Goal: Obtain resource: Download file/media

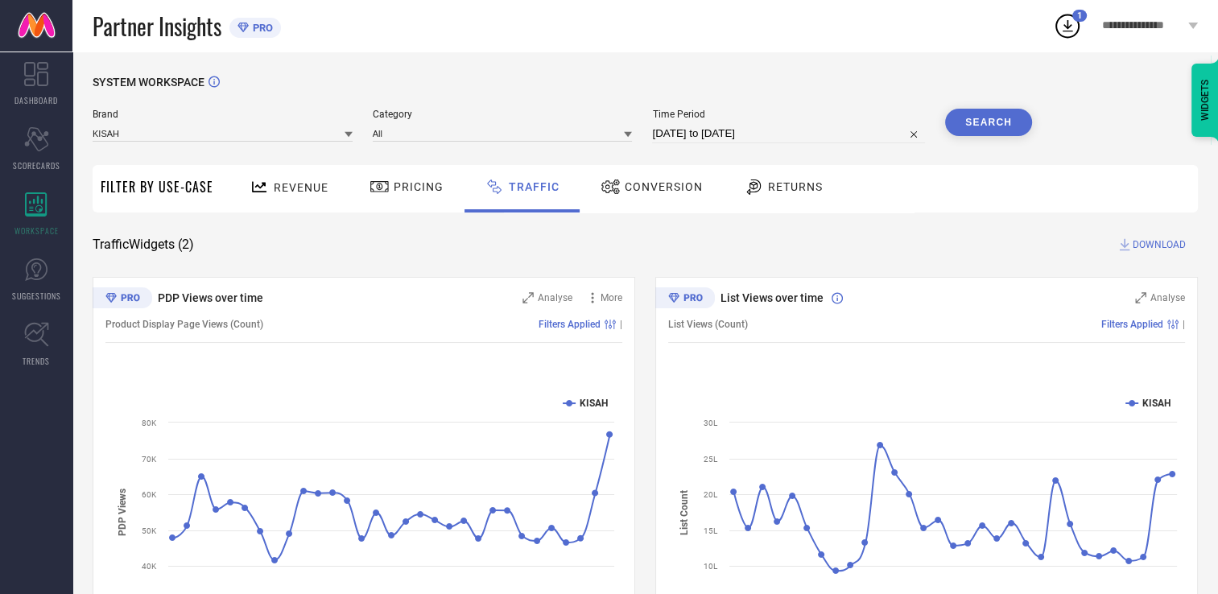
click at [979, 119] on button "Search" at bounding box center [988, 122] width 87 height 27
select select "7"
select select "2025"
select select "8"
select select "2025"
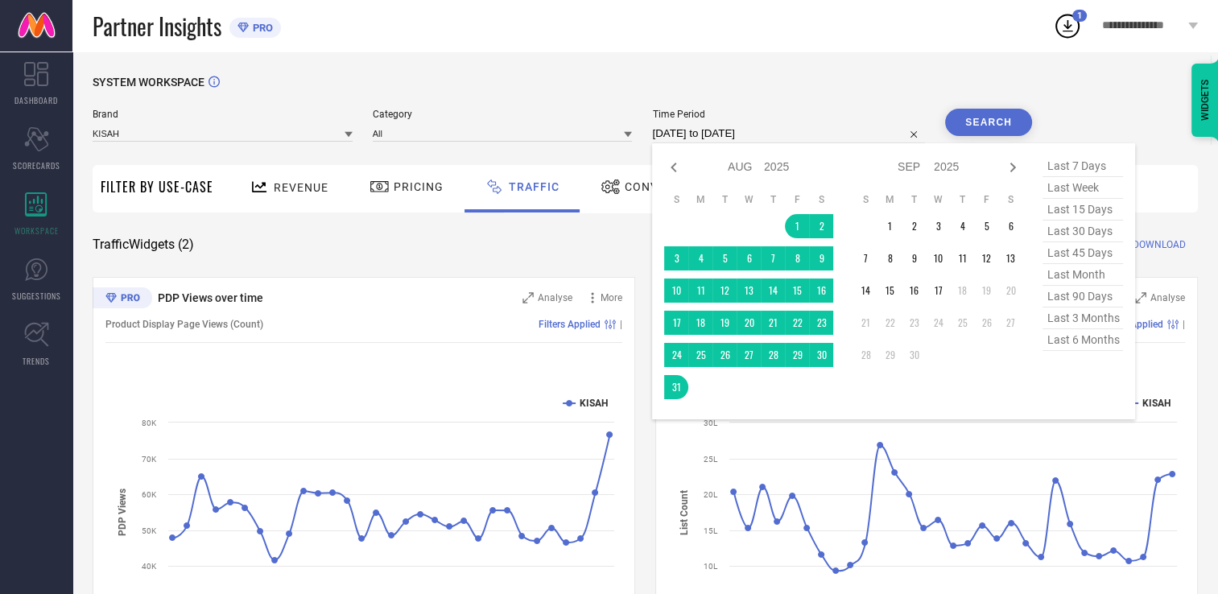
click at [791, 130] on input "[DATE] to [DATE]" at bounding box center [788, 133] width 273 height 19
click at [681, 171] on icon at bounding box center [673, 167] width 19 height 19
select select "6"
select select "2025"
select select "7"
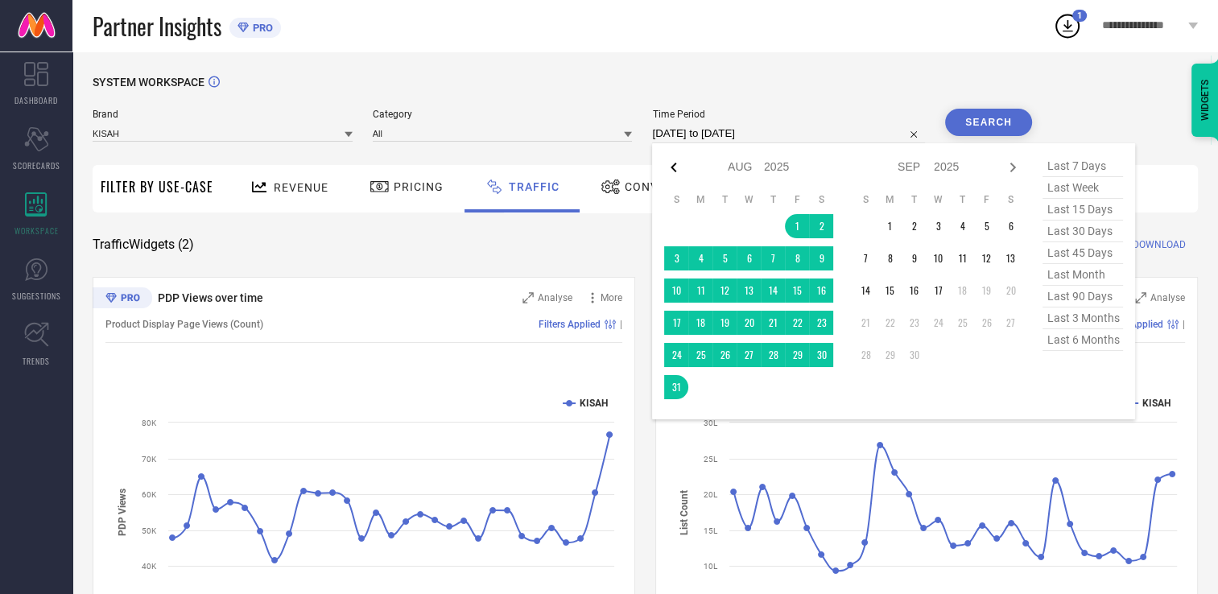
select select "2025"
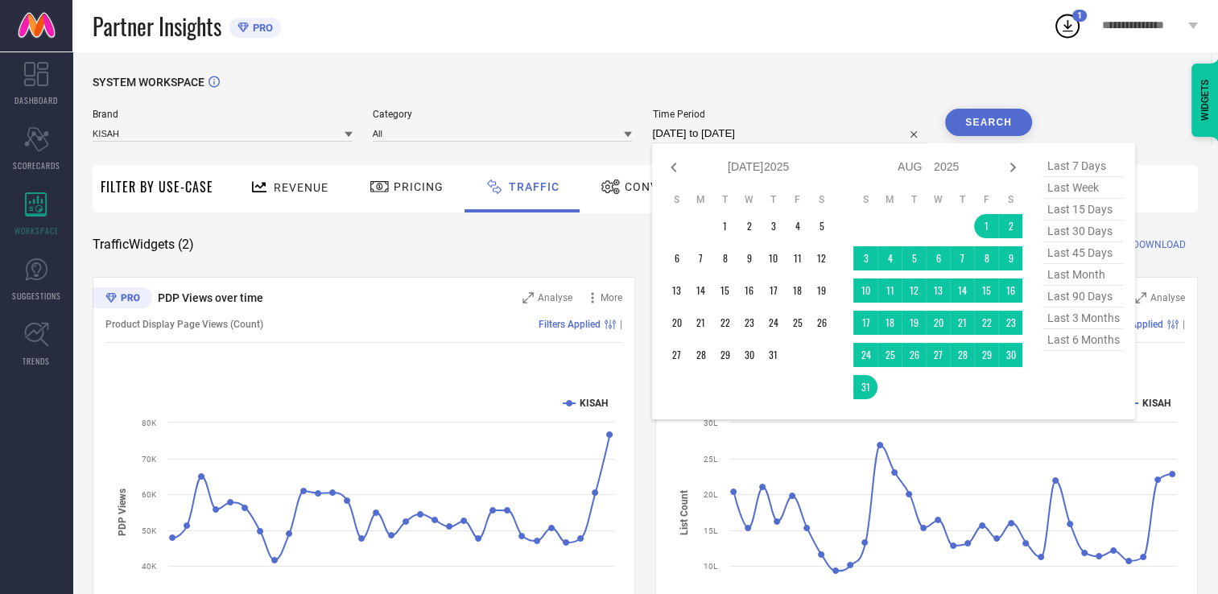
click at [681, 171] on icon at bounding box center [673, 167] width 19 height 19
select select "5"
select select "2025"
select select "6"
select select "2025"
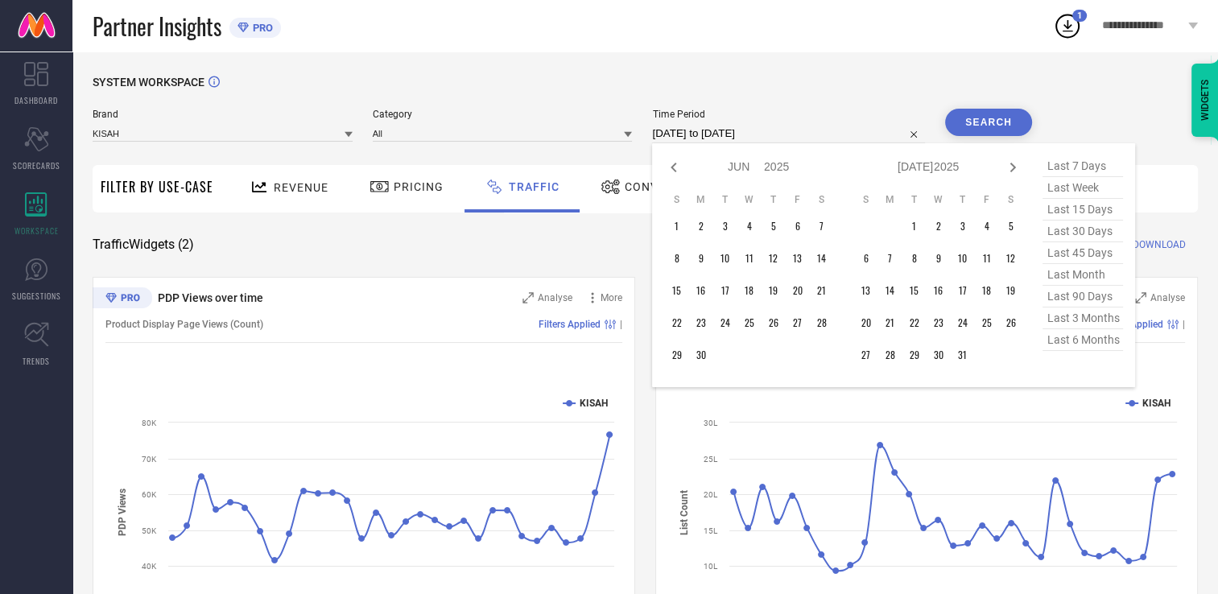
click at [681, 171] on icon at bounding box center [673, 167] width 19 height 19
select select "4"
select select "2025"
select select "5"
select select "2025"
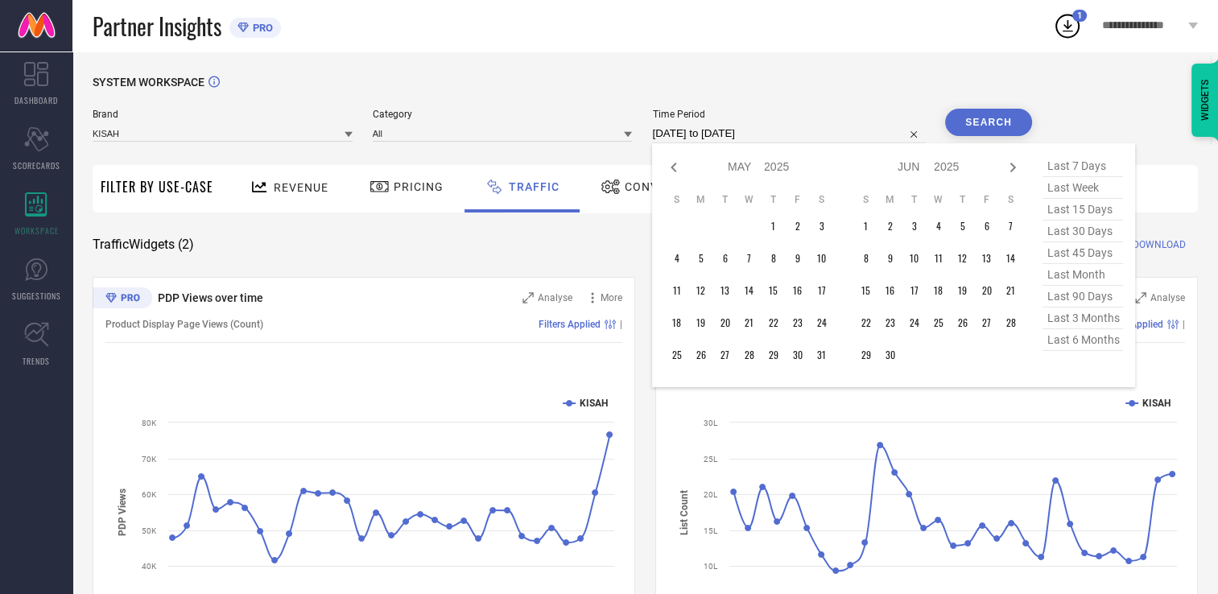
click at [681, 171] on icon at bounding box center [673, 167] width 19 height 19
select select "3"
select select "2025"
select select "4"
select select "2025"
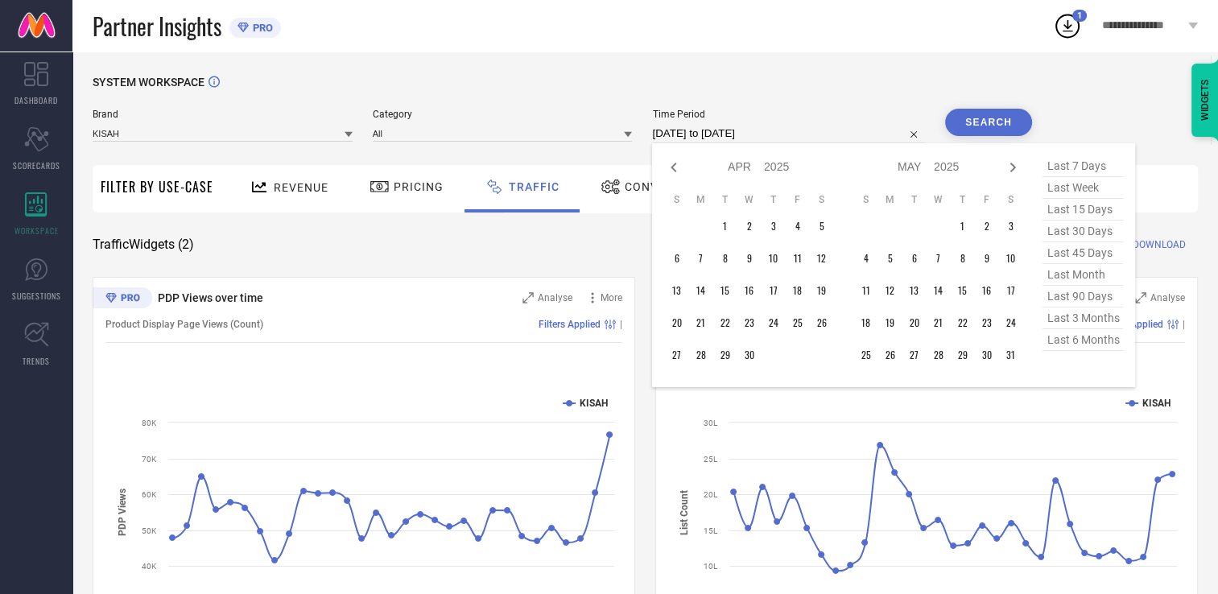
click at [681, 171] on icon at bounding box center [673, 167] width 19 height 19
select select "2"
select select "2025"
select select "3"
select select "2025"
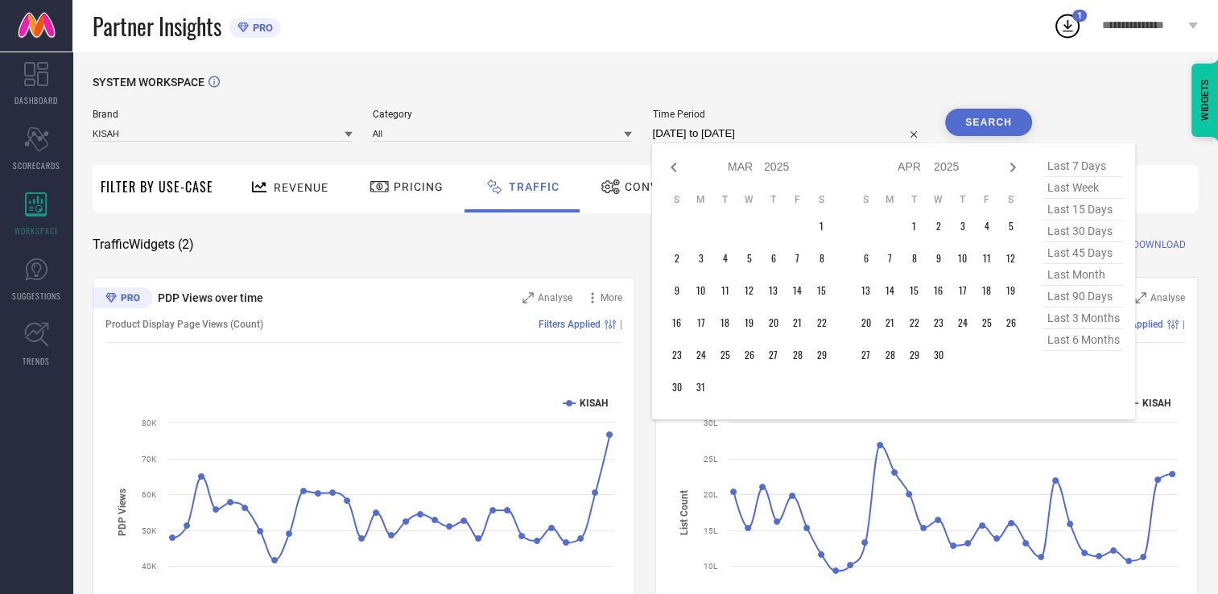
click at [681, 171] on icon at bounding box center [673, 167] width 19 height 19
select select "1"
select select "2025"
select select "2"
select select "2025"
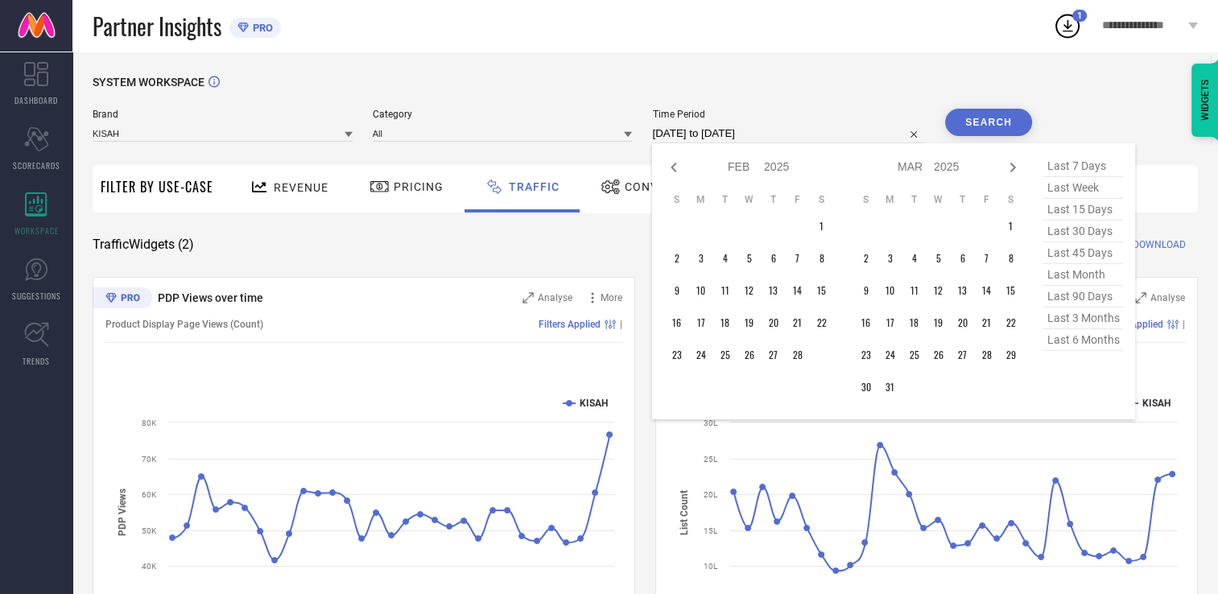
click at [681, 171] on icon at bounding box center [673, 167] width 19 height 19
select select "2025"
select select "1"
select select "2025"
click at [681, 171] on icon at bounding box center [673, 167] width 19 height 19
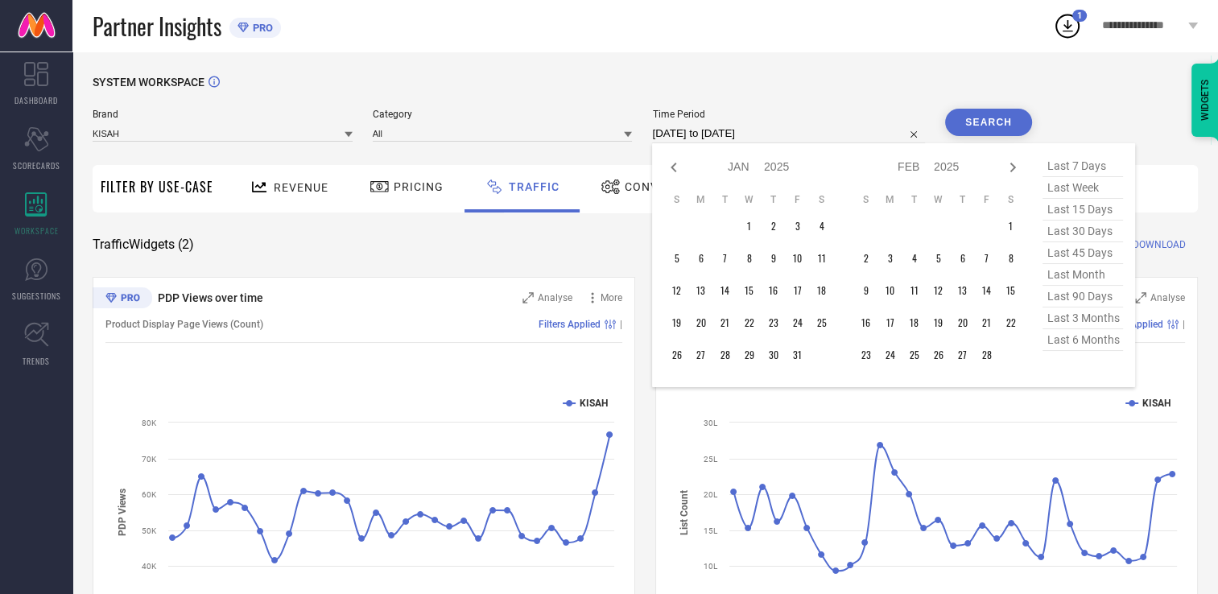
select select "11"
select select "2024"
select select "2025"
click at [681, 171] on icon at bounding box center [673, 167] width 19 height 19
select select "10"
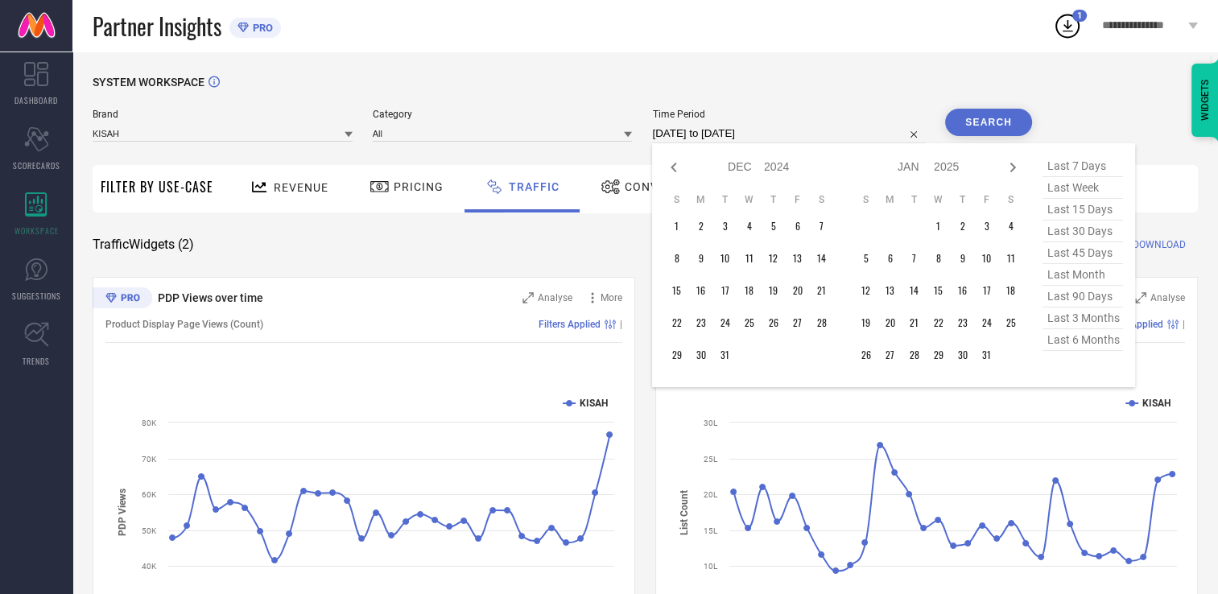
select select "2024"
select select "11"
select select "2024"
click at [681, 171] on icon at bounding box center [673, 167] width 19 height 19
select select "9"
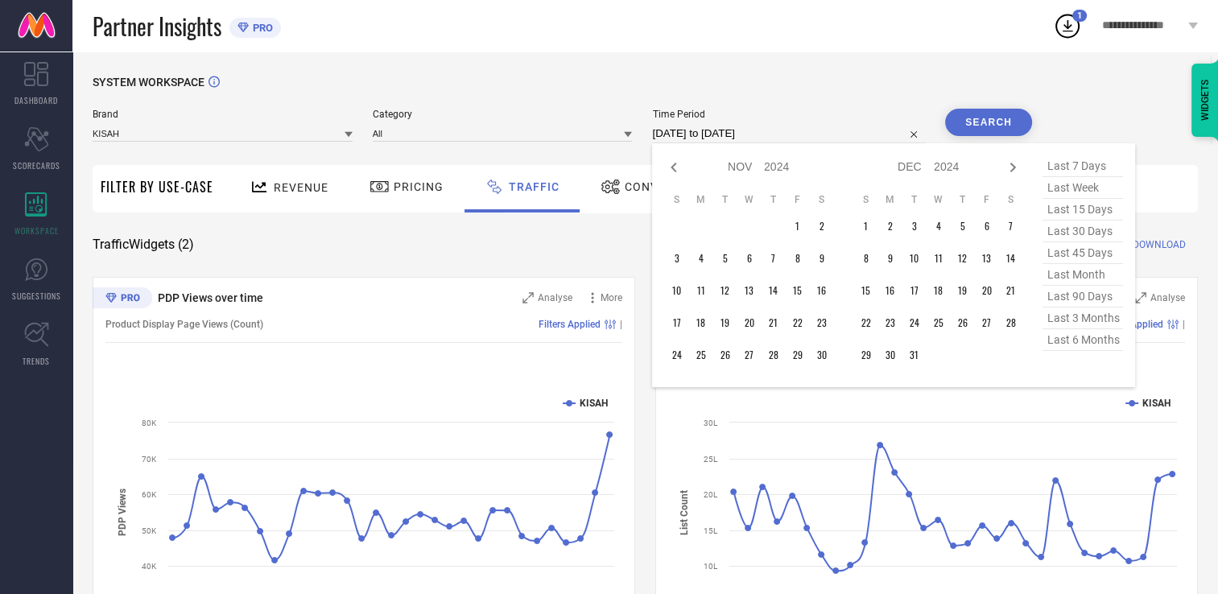
select select "2024"
select select "10"
select select "2024"
click at [681, 171] on icon at bounding box center [673, 167] width 19 height 19
select select "8"
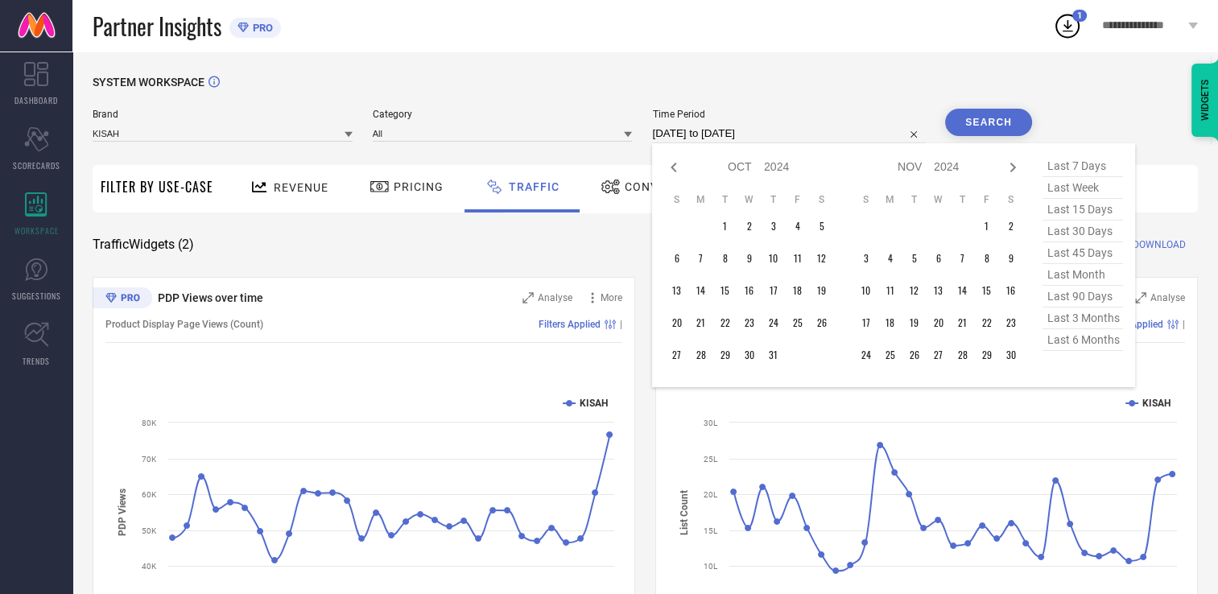
select select "2024"
select select "9"
select select "2024"
click at [681, 171] on icon at bounding box center [673, 167] width 19 height 19
select select "7"
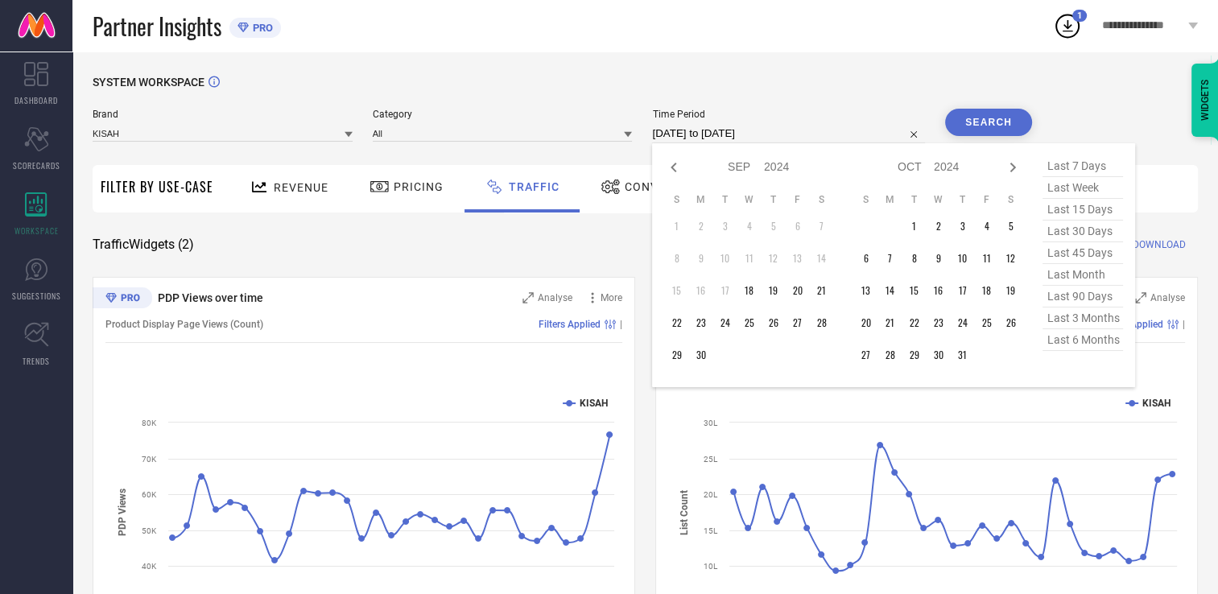
select select "2024"
select select "8"
select select "2024"
click at [681, 171] on icon at bounding box center [673, 167] width 19 height 19
select select "6"
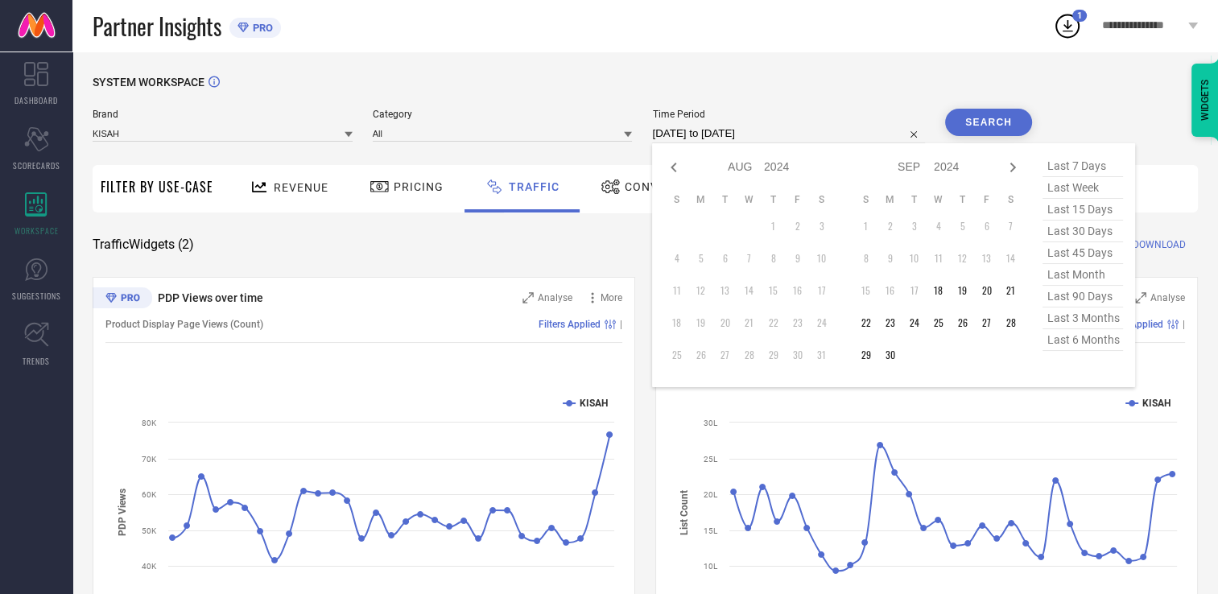
select select "2024"
select select "7"
select select "2024"
click at [1012, 166] on icon at bounding box center [1012, 167] width 19 height 19
select select "7"
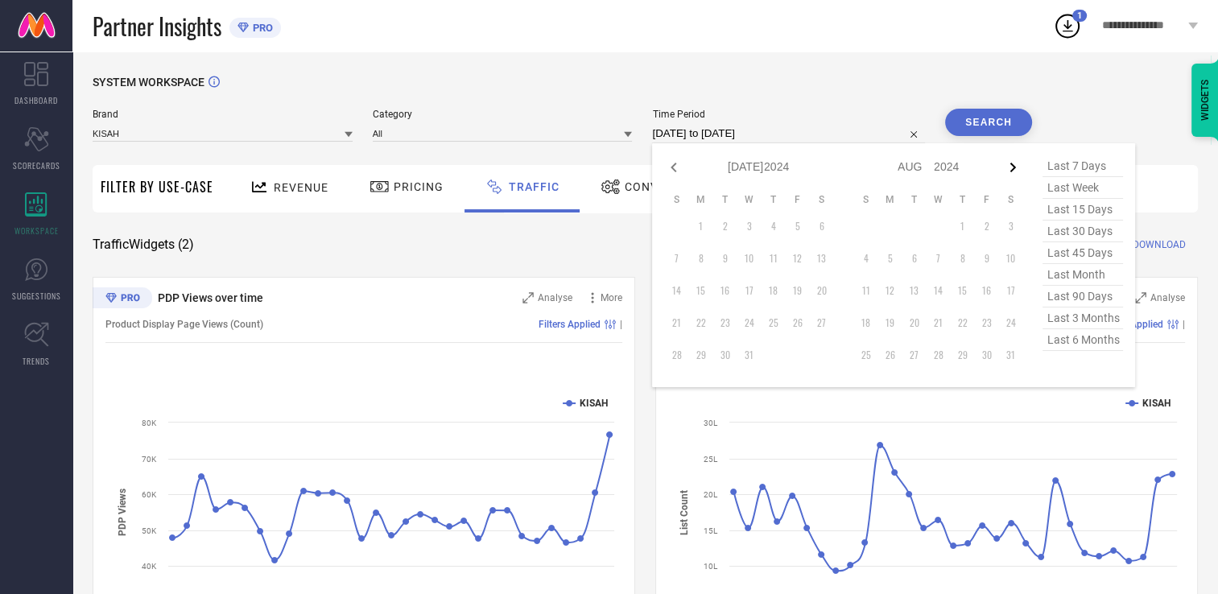
select select "2024"
select select "8"
select select "2024"
click at [934, 291] on td "18" at bounding box center [938, 291] width 24 height 24
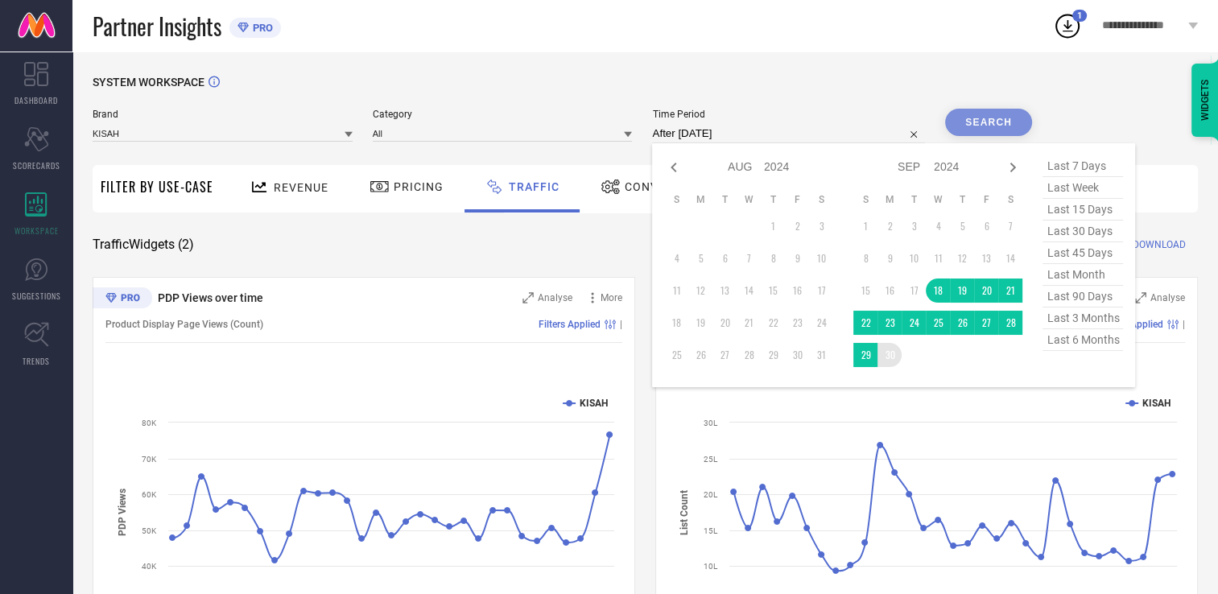
type input "[DATE] to [DATE]"
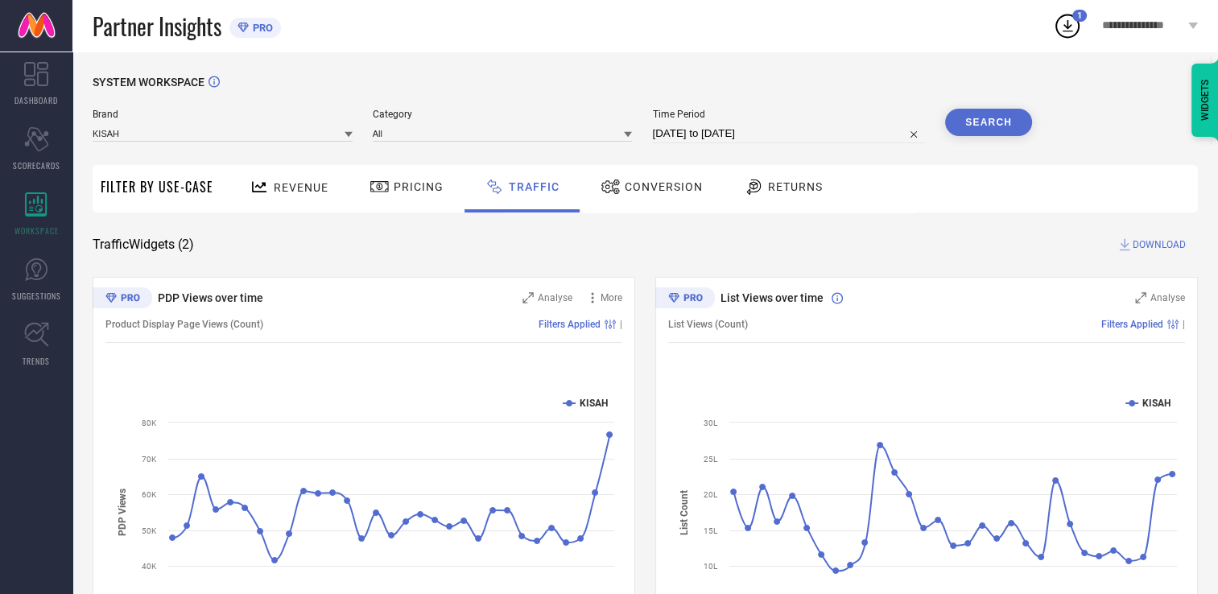
click at [1012, 121] on button "Search" at bounding box center [988, 122] width 87 height 27
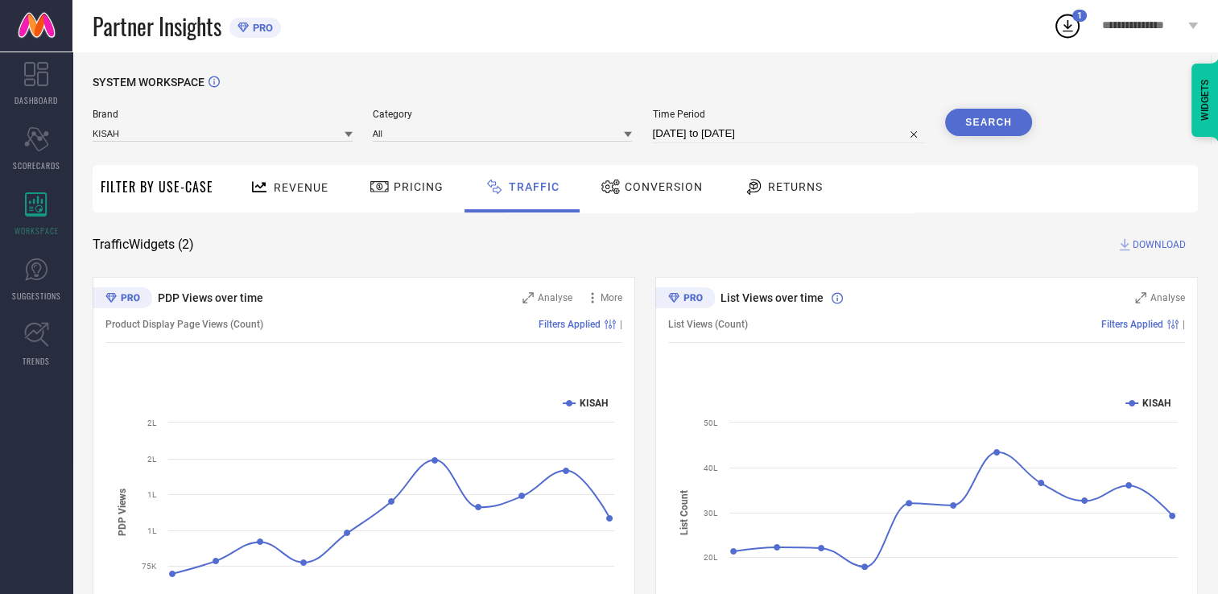
click at [973, 128] on button "Search" at bounding box center [988, 122] width 87 height 27
select select "8"
select select "2024"
select select "9"
select select "2024"
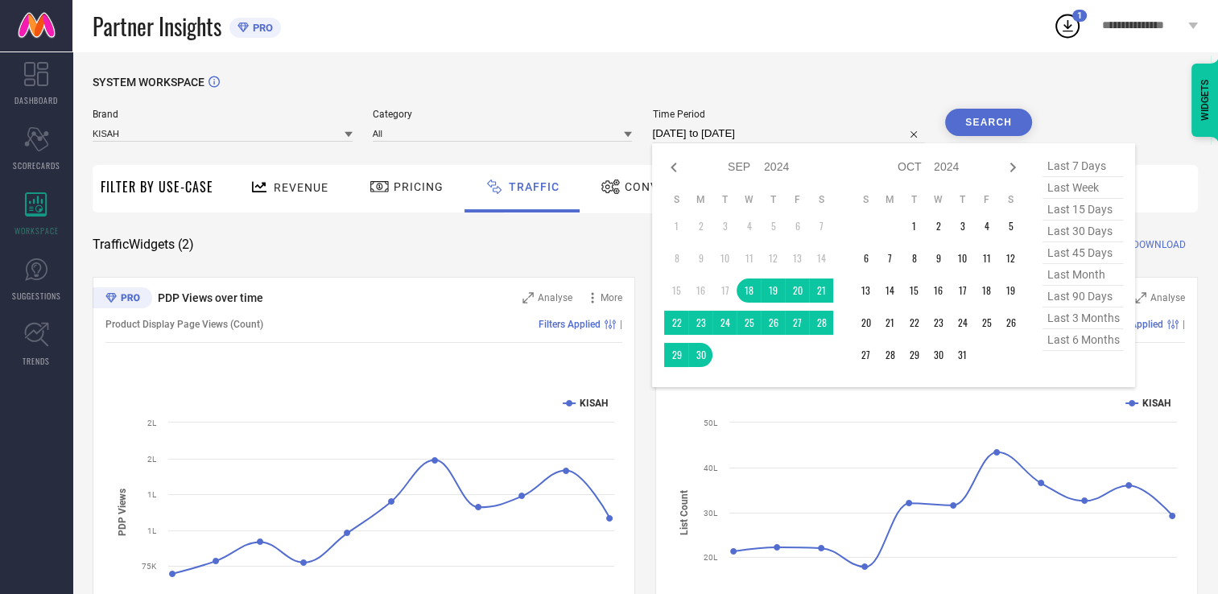
click at [843, 134] on input "[DATE] to [DATE]" at bounding box center [788, 133] width 273 height 19
click at [673, 163] on icon at bounding box center [673, 167] width 19 height 19
select select "7"
select select "2024"
select select "8"
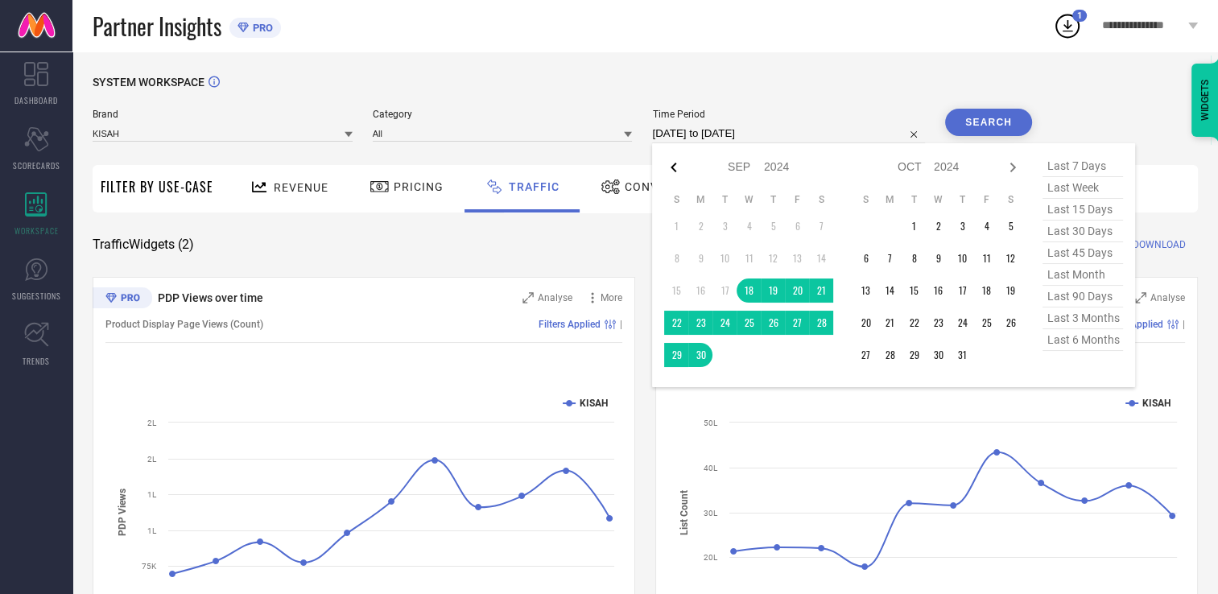
select select "2024"
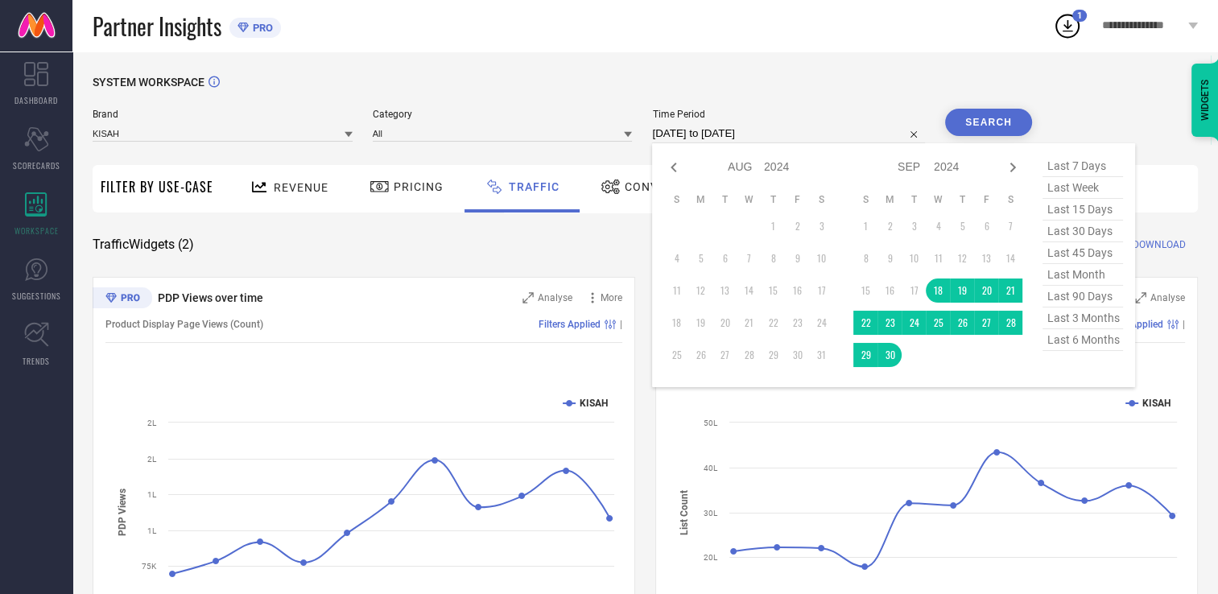
click at [673, 163] on icon at bounding box center [673, 167] width 19 height 19
select select "6"
select select "2024"
select select "7"
select select "2024"
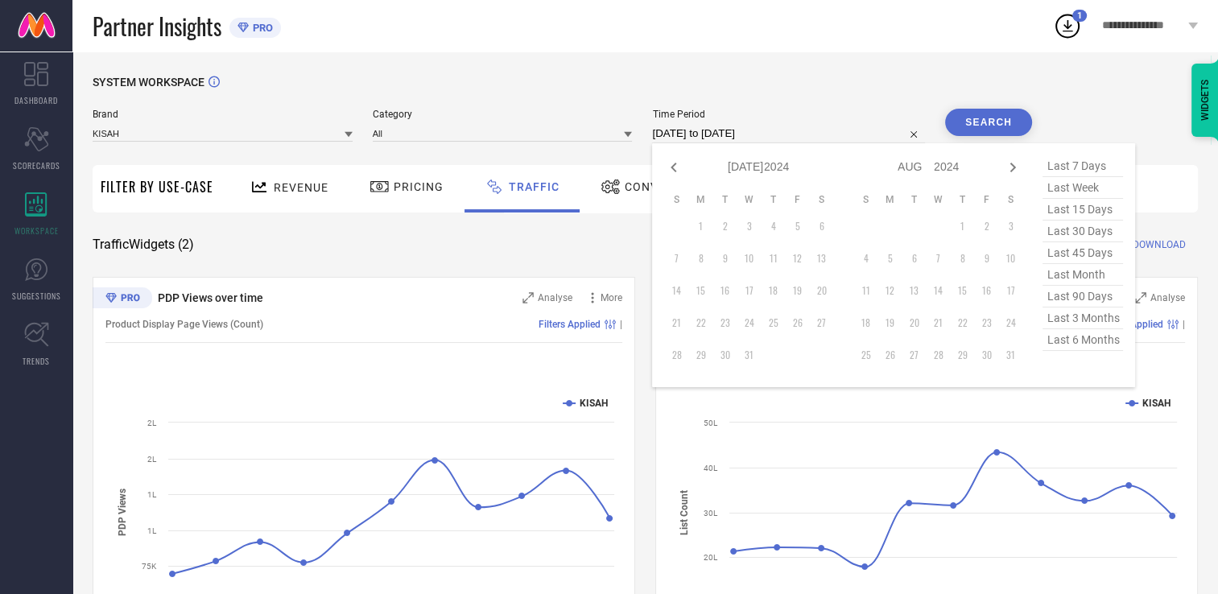
click at [709, 229] on td "1" at bounding box center [700, 226] width 24 height 24
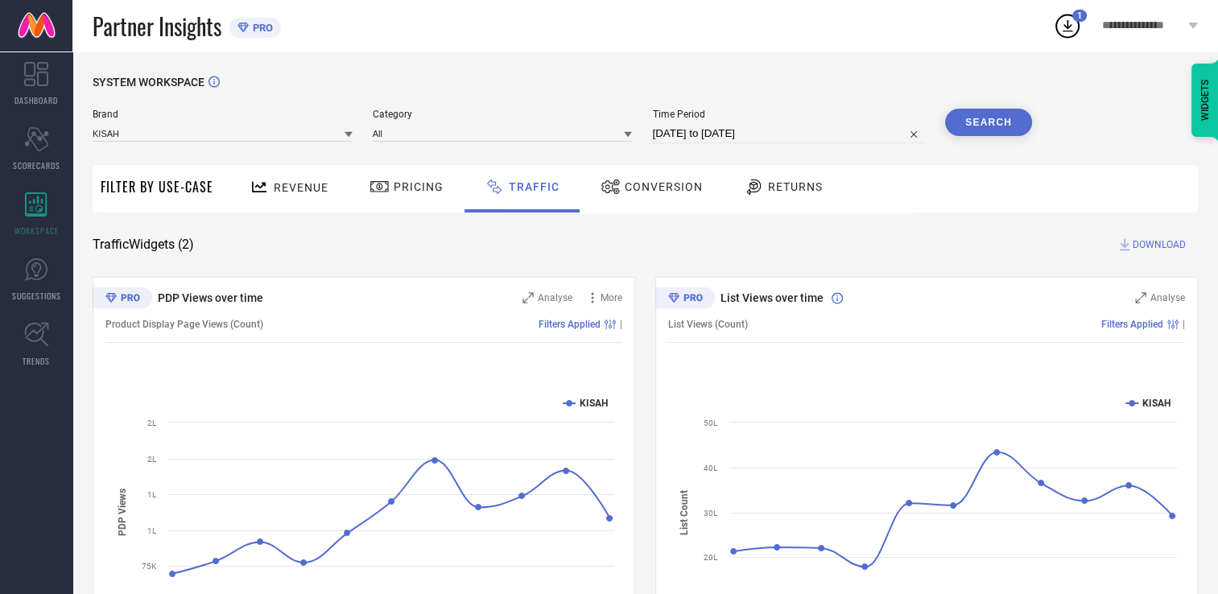
click at [667, 35] on div "Partner Insights PRO" at bounding box center [573, 26] width 961 height 52
select select "8"
select select "2024"
select select "9"
select select "2024"
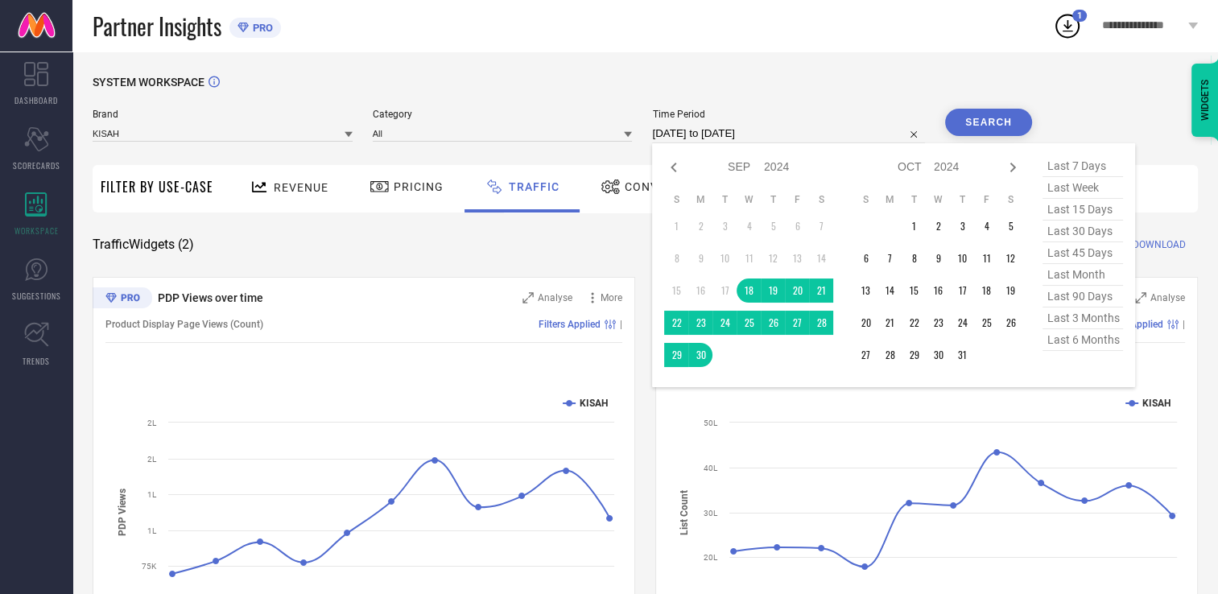
click at [799, 137] on input "[DATE] to [DATE]" at bounding box center [788, 133] width 273 height 19
click at [676, 171] on icon at bounding box center [674, 168] width 6 height 10
select select "7"
select select "2024"
select select "8"
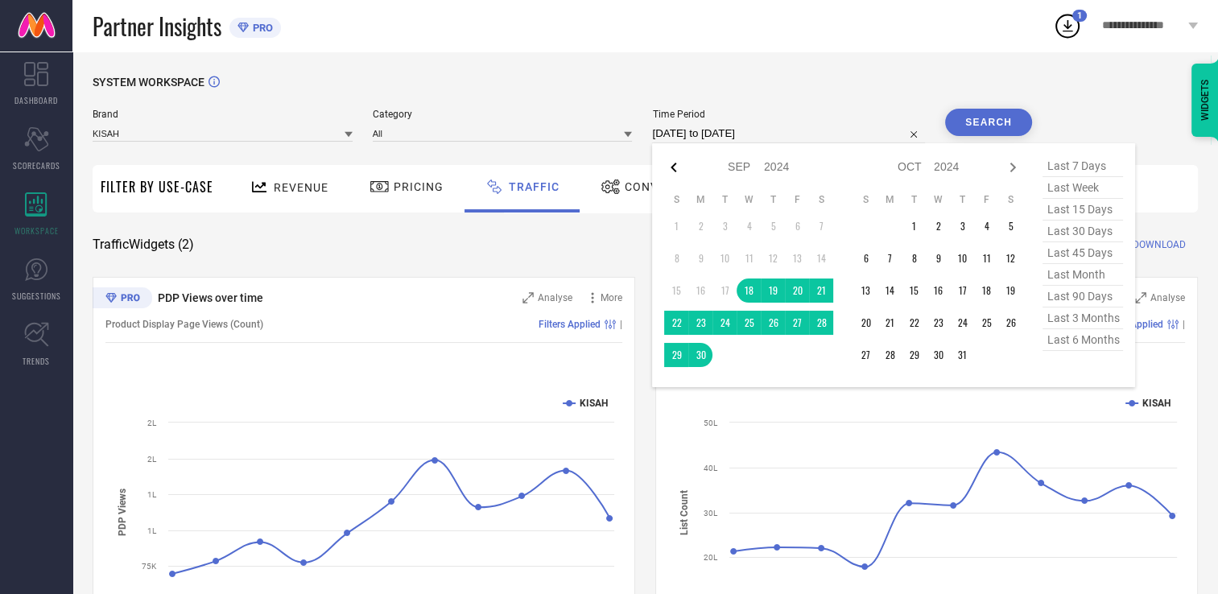
select select "2024"
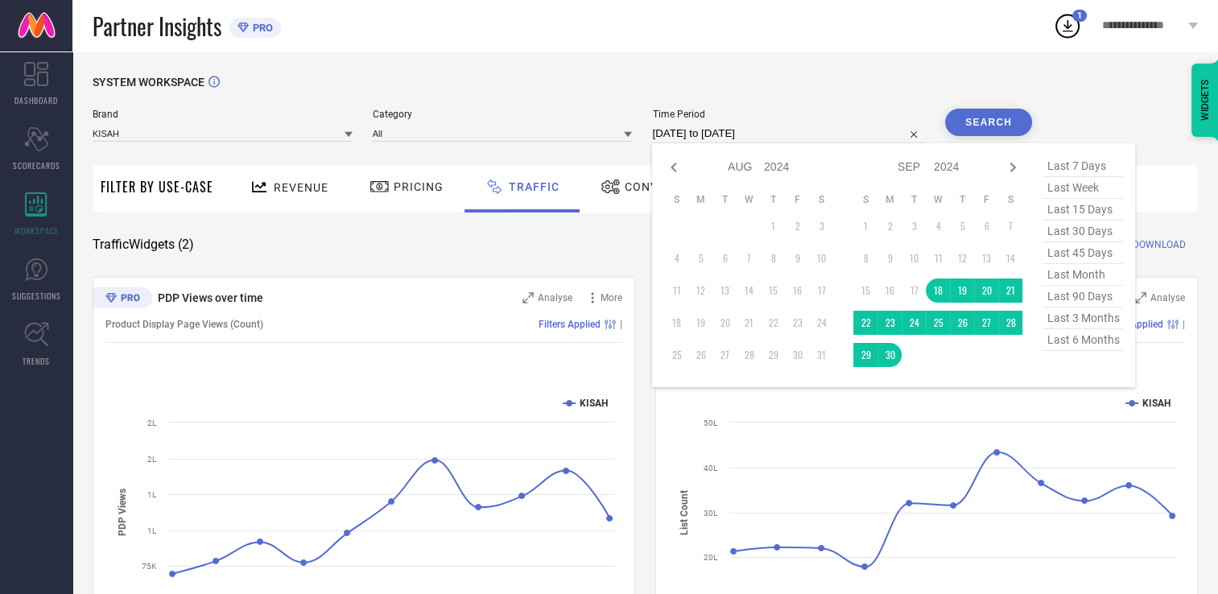
click at [699, 163] on div "Jan Feb Mar Apr May Jun [DATE] Aug Sep Oct Nov [DATE] 2015 2016 2017 2018 2019 …" at bounding box center [759, 166] width 150 height 23
click at [673, 167] on icon at bounding box center [673, 167] width 19 height 19
select select "6"
select select "2024"
select select "7"
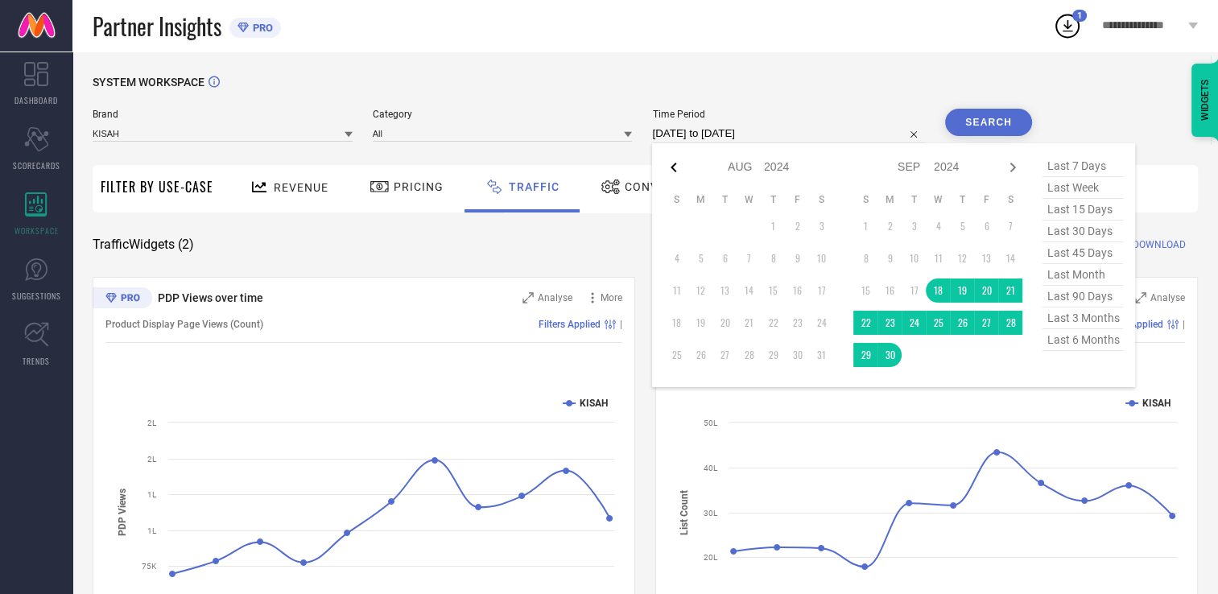
select select "2024"
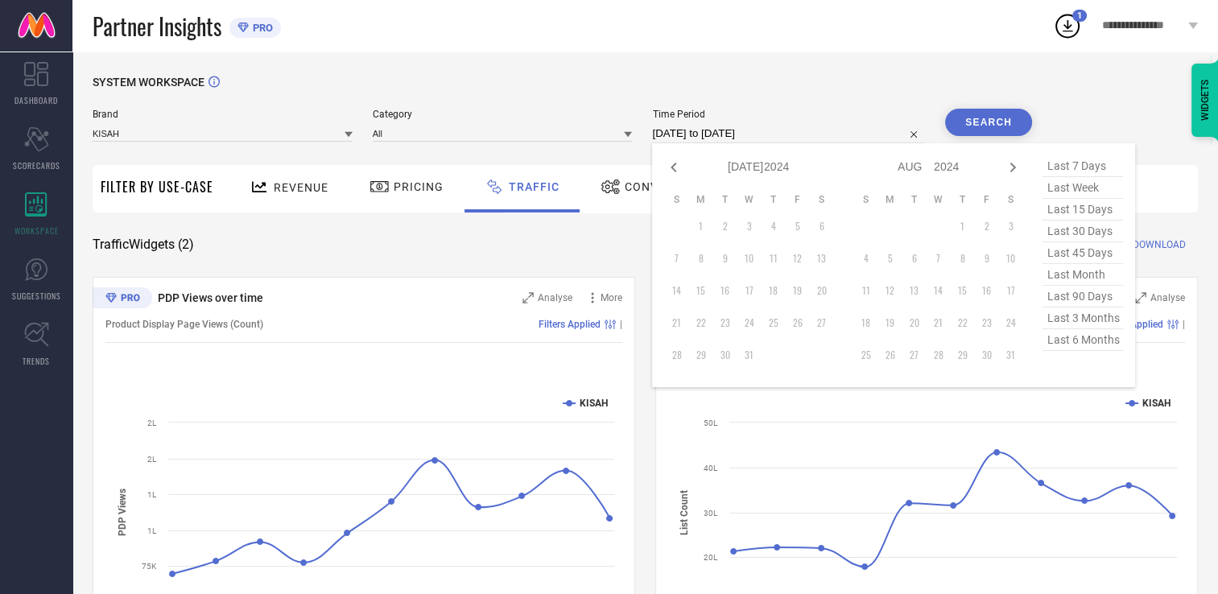
click at [673, 167] on icon at bounding box center [673, 167] width 19 height 19
select select "5"
select select "2024"
select select "6"
select select "2024"
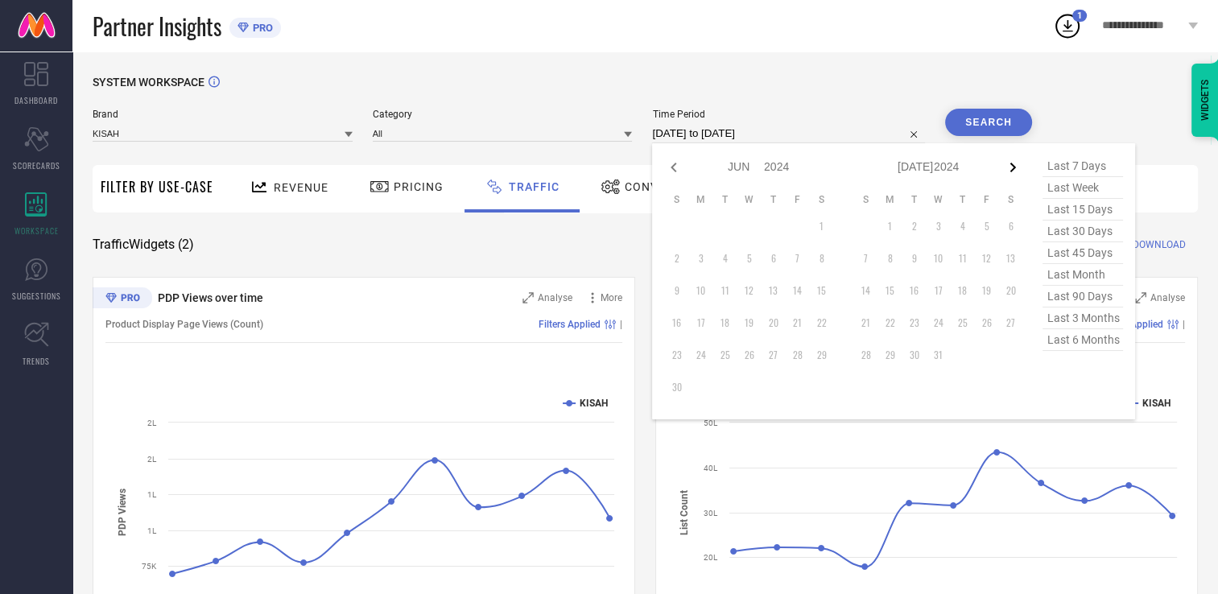
click at [1013, 168] on icon at bounding box center [1012, 167] width 19 height 19
select select "6"
select select "2024"
select select "7"
select select "2024"
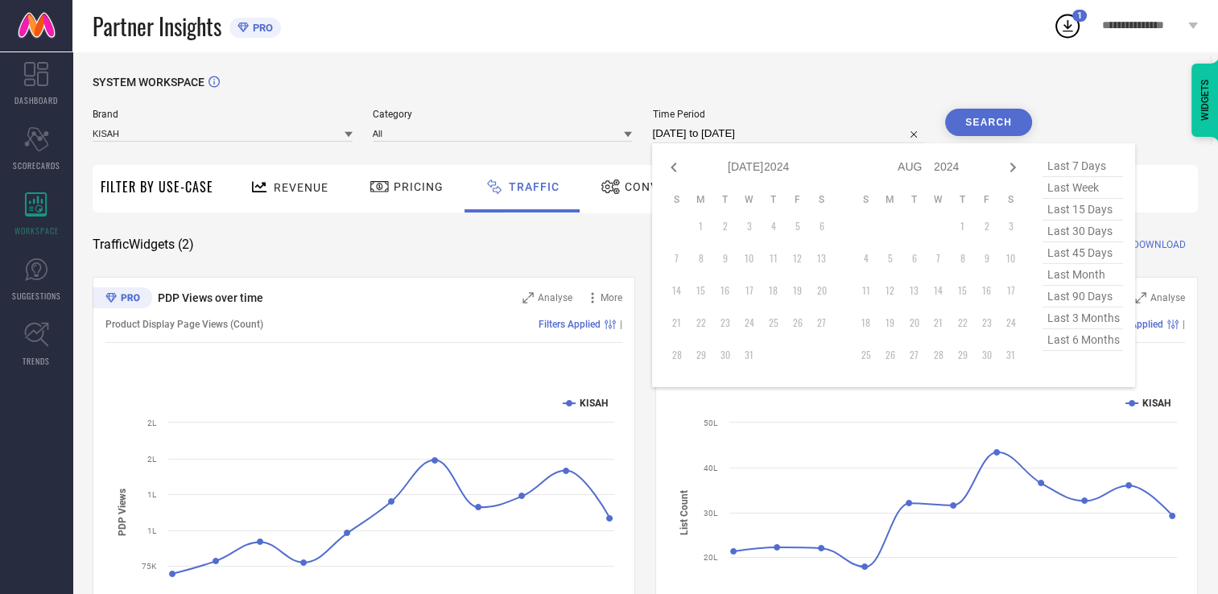
click at [1013, 168] on icon at bounding box center [1012, 167] width 19 height 19
select select "7"
select select "2024"
select select "8"
select select "2024"
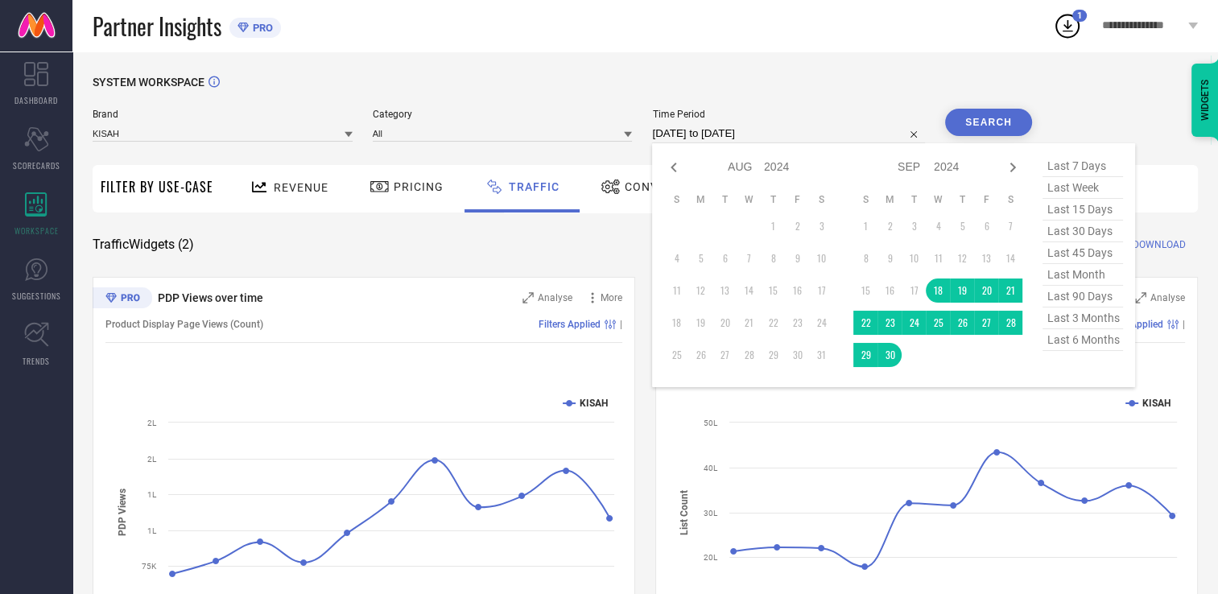
click at [979, 357] on td at bounding box center [986, 355] width 24 height 24
click at [1016, 167] on icon at bounding box center [1013, 168] width 6 height 10
select select "8"
select select "2024"
select select "9"
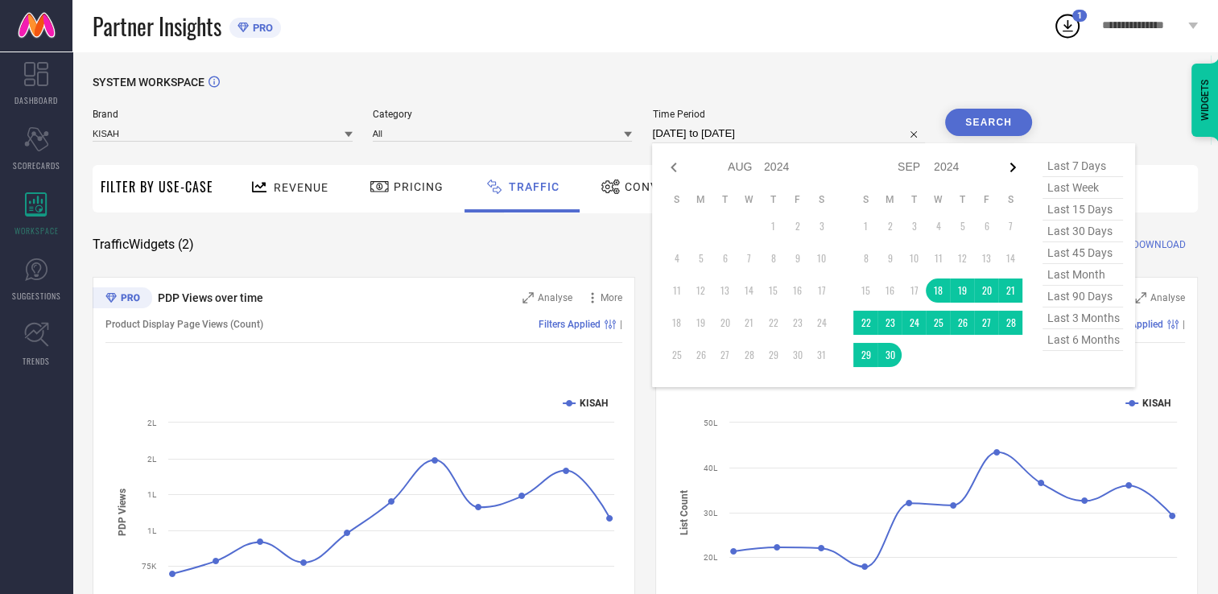
select select "2024"
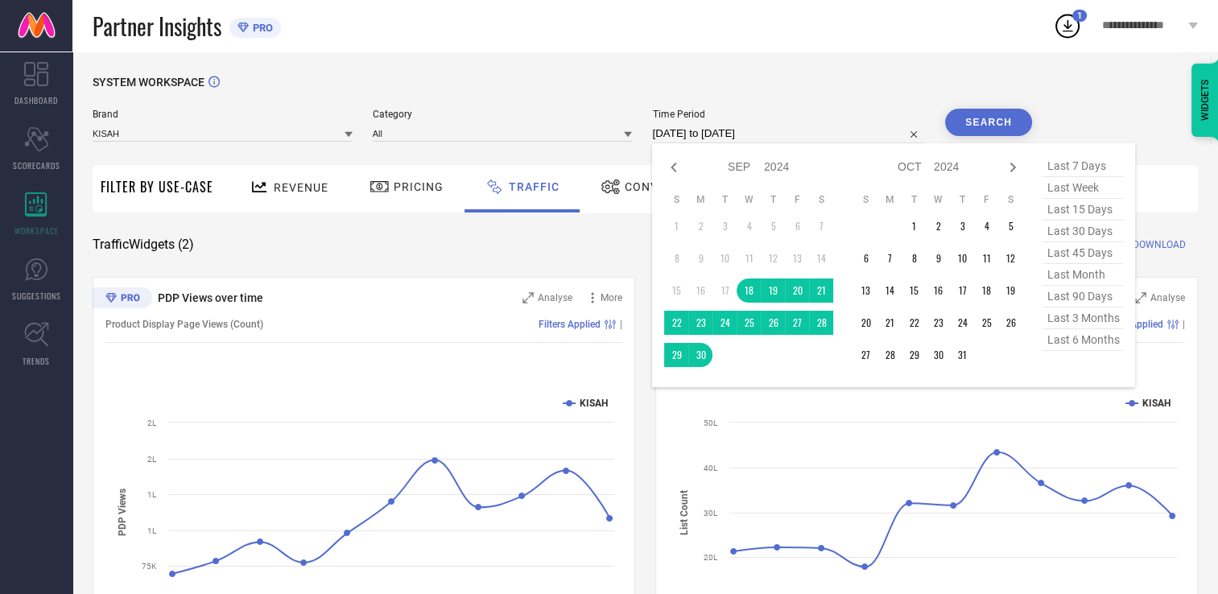
click at [1016, 167] on icon at bounding box center [1013, 168] width 6 height 10
select select "9"
select select "2024"
select select "10"
select select "2024"
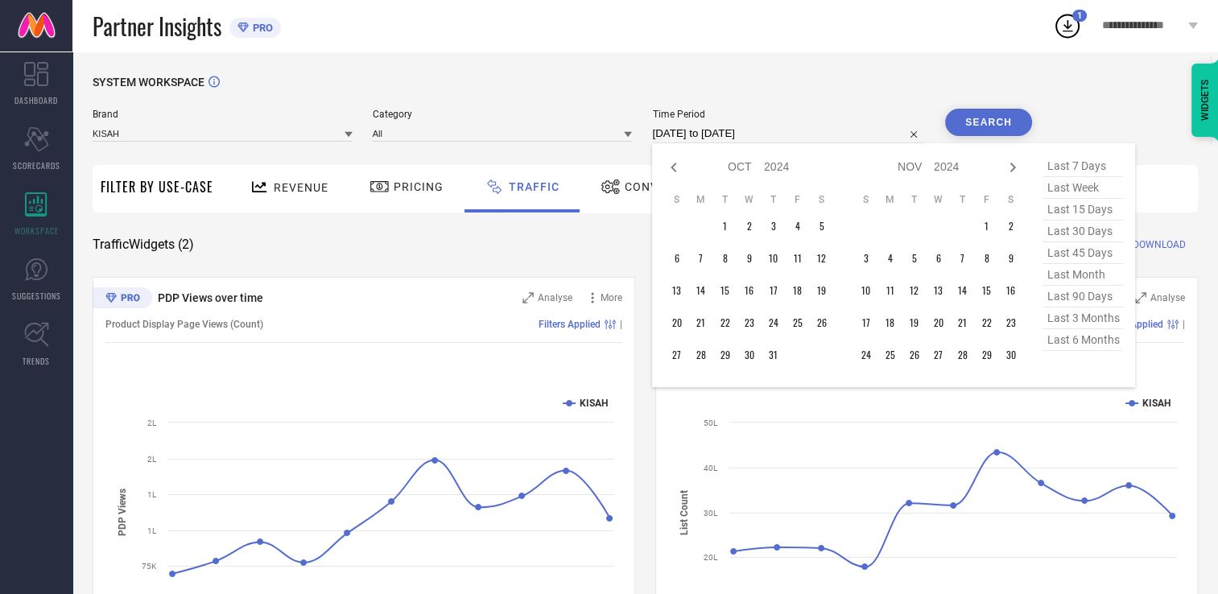
click at [1016, 167] on icon at bounding box center [1013, 168] width 6 height 10
select select "10"
select select "2024"
select select "11"
select select "2024"
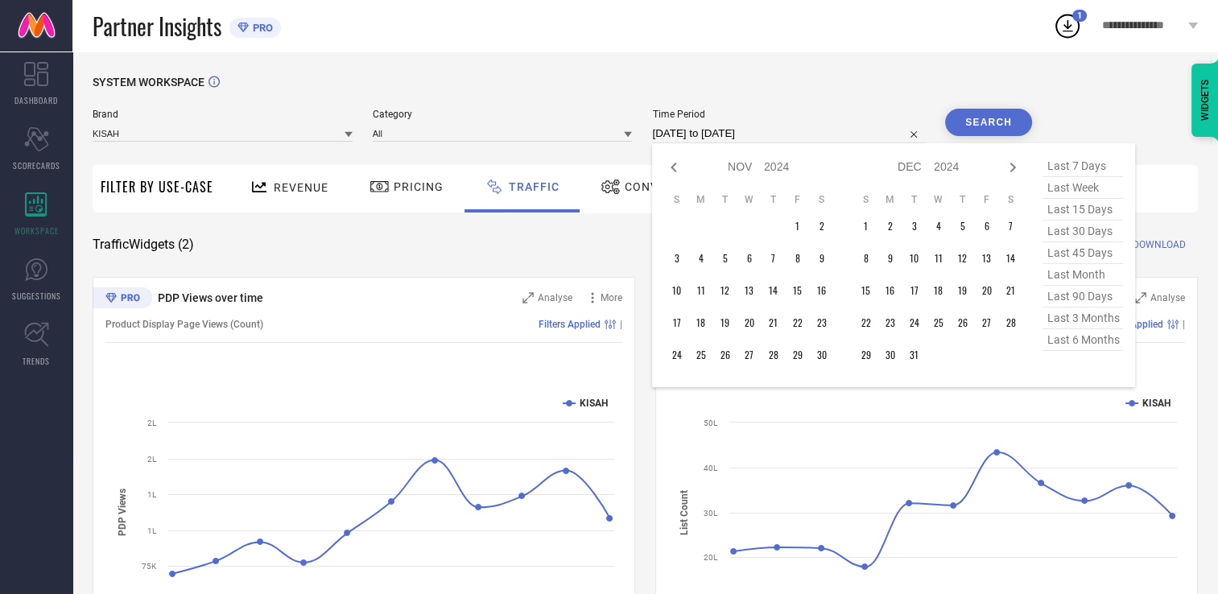
click at [1016, 167] on icon at bounding box center [1013, 168] width 6 height 10
select select "11"
select select "2024"
select select "2025"
click at [1016, 167] on icon at bounding box center [1013, 168] width 6 height 10
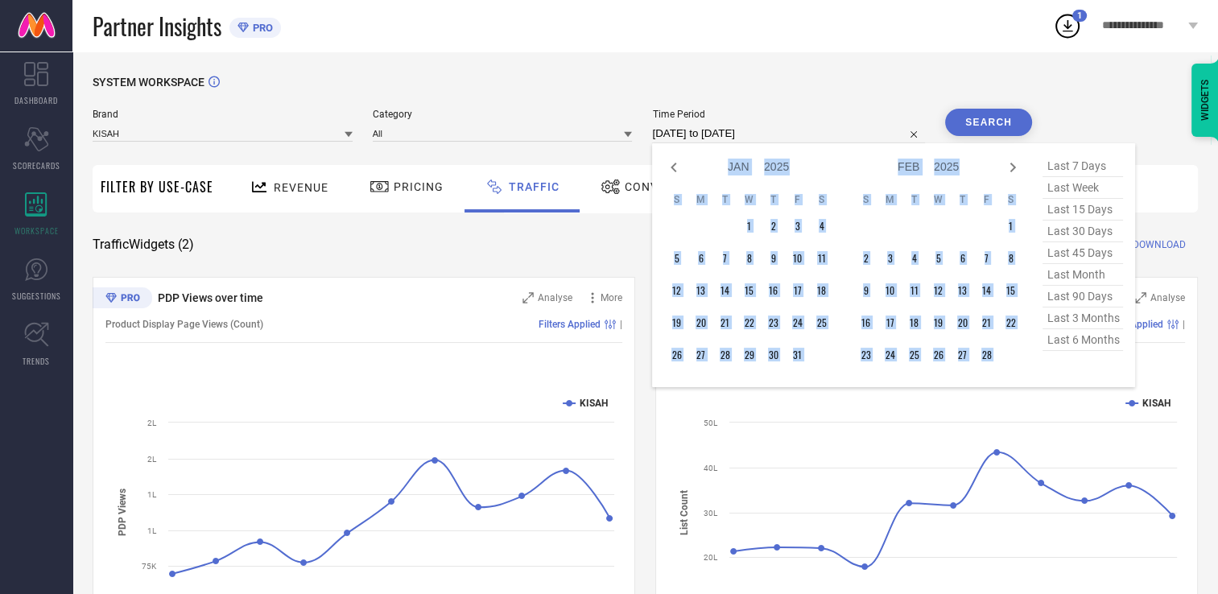
click at [1016, 167] on icon at bounding box center [1013, 168] width 6 height 10
select select "2"
select select "2025"
select select "3"
select select "2025"
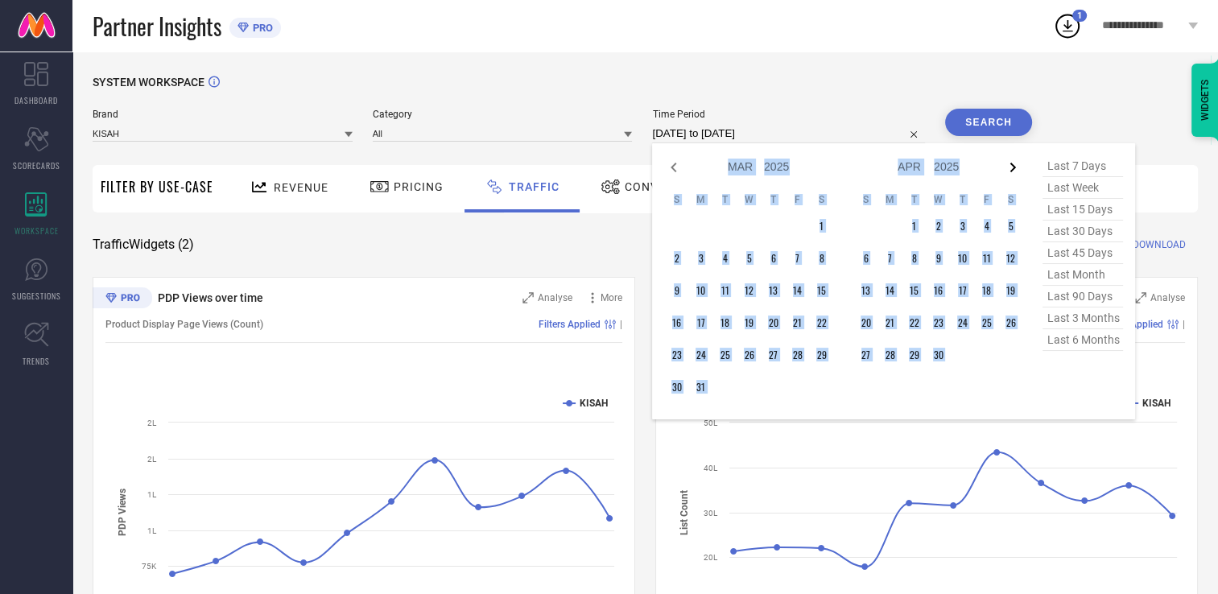
click at [1009, 167] on icon at bounding box center [1012, 167] width 19 height 19
select select "3"
select select "2025"
select select "4"
select select "2025"
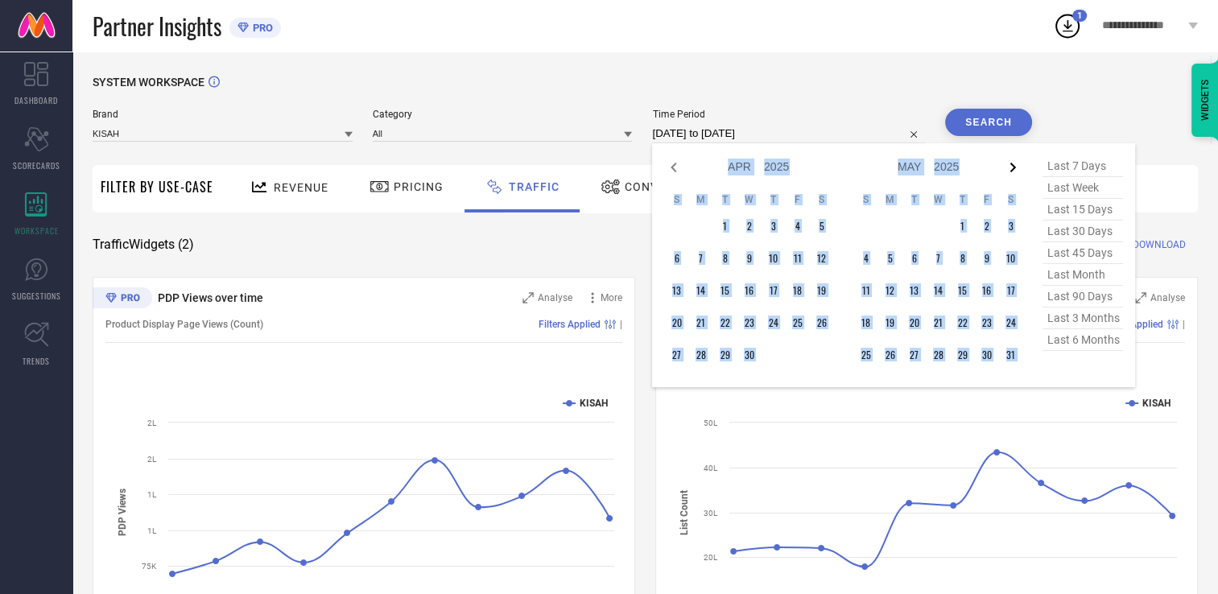
click at [1009, 167] on icon at bounding box center [1012, 167] width 19 height 19
select select "4"
select select "2025"
select select "5"
select select "2025"
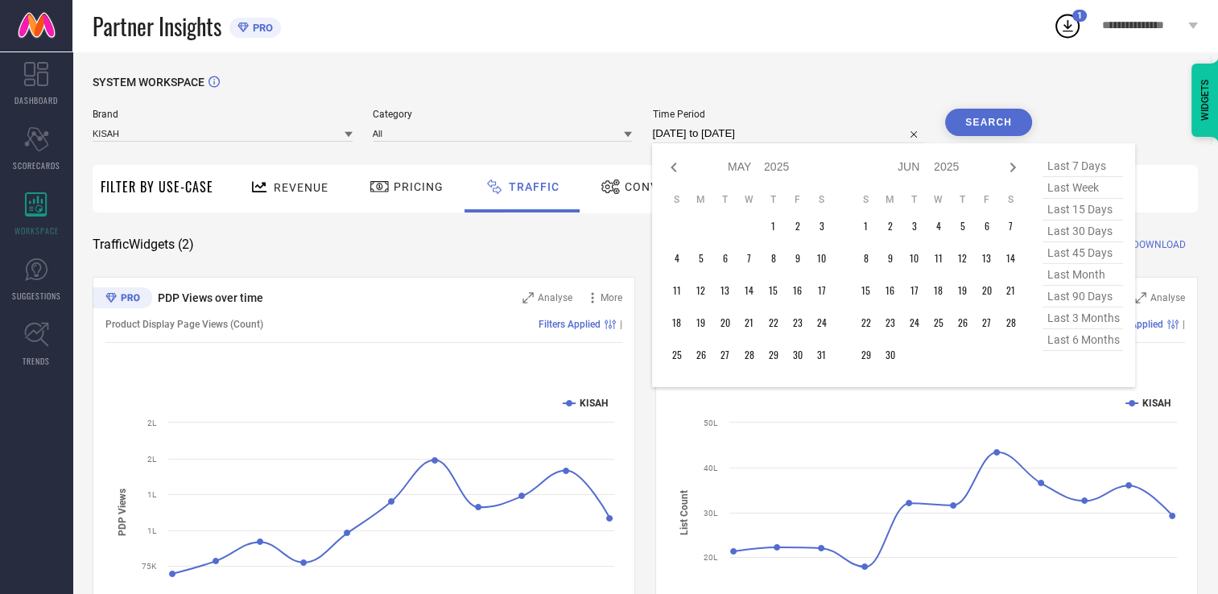
click at [1009, 167] on icon at bounding box center [1012, 167] width 19 height 19
select select "5"
select select "2025"
select select "6"
select select "2025"
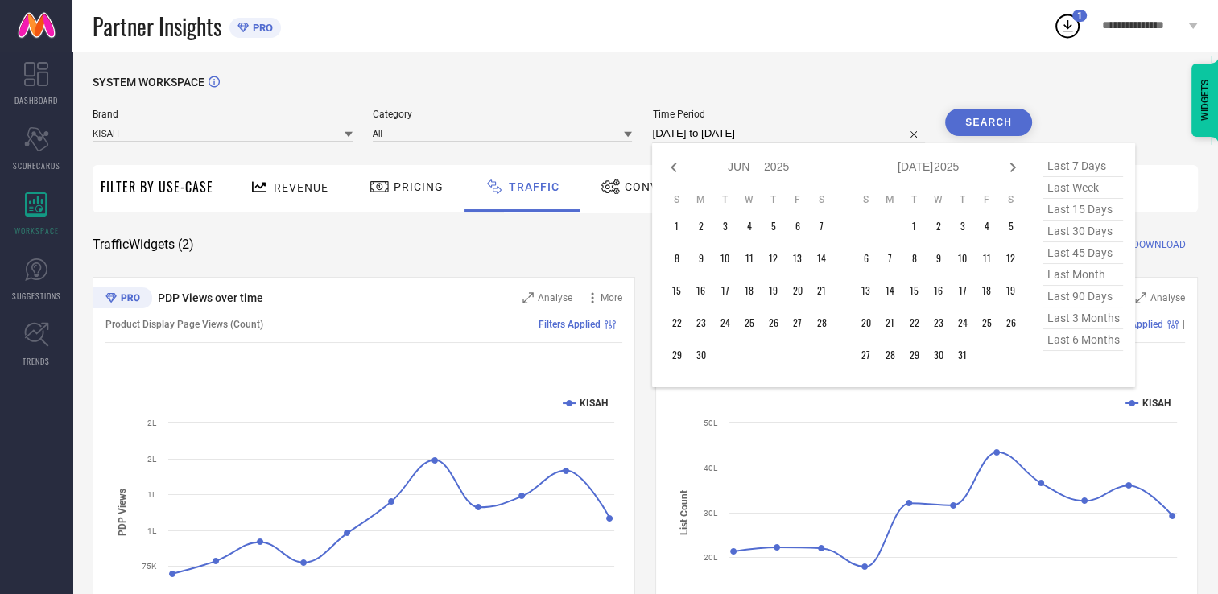
click at [1009, 167] on icon at bounding box center [1012, 167] width 19 height 19
select select "6"
select select "2025"
select select "7"
select select "2025"
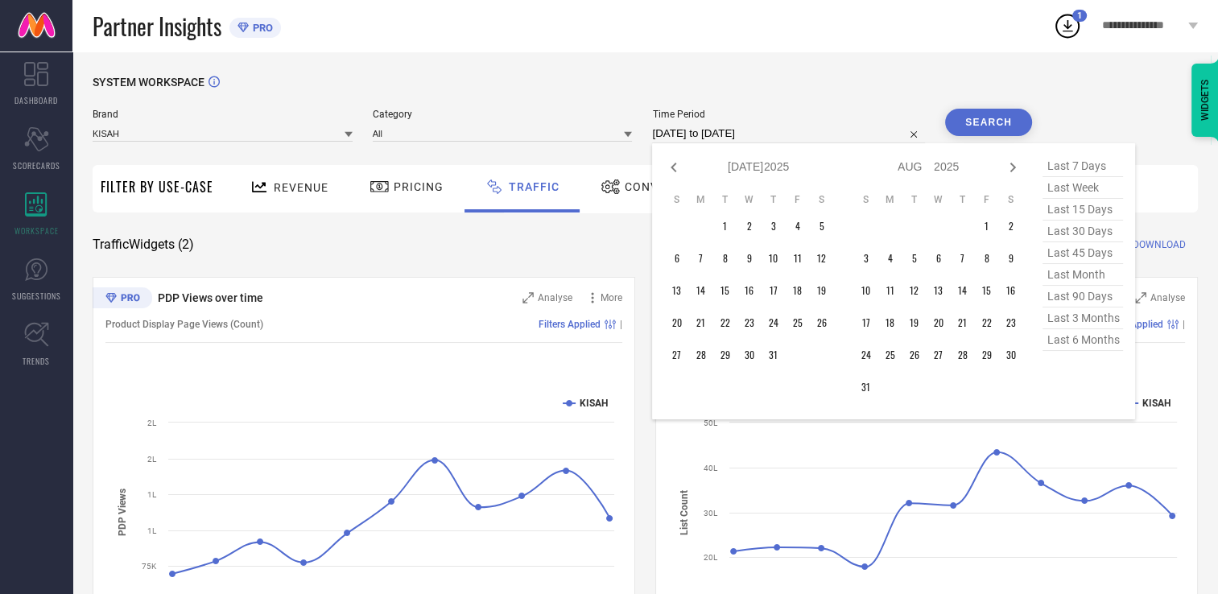
click at [1009, 167] on icon at bounding box center [1012, 167] width 19 height 19
select select "7"
select select "2025"
select select "8"
select select "2025"
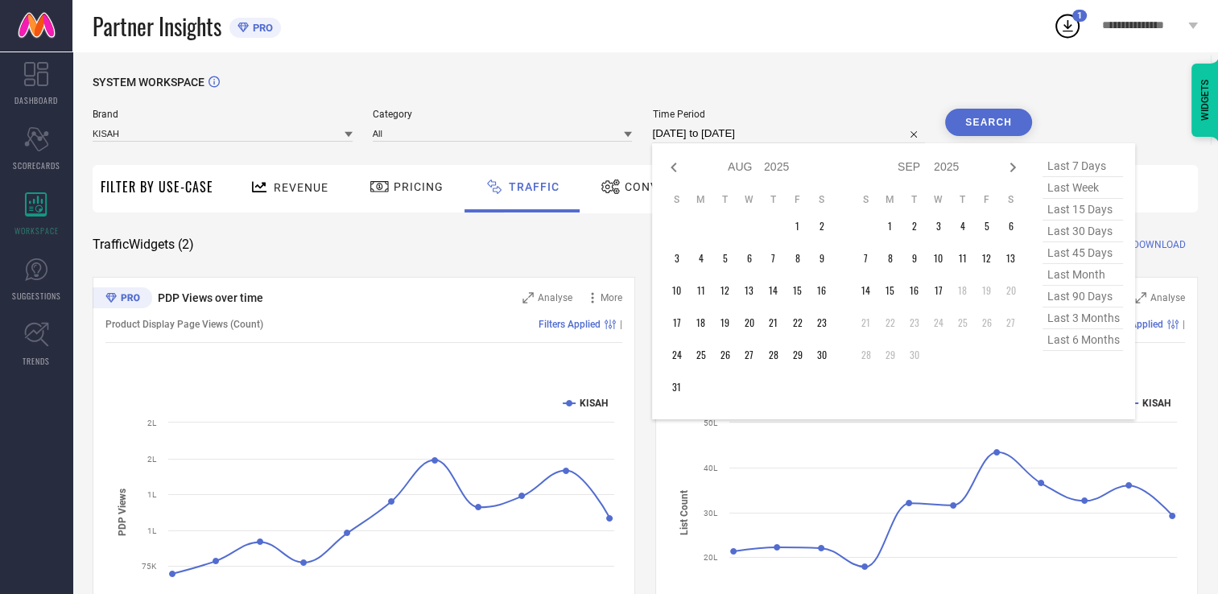
click at [1009, 167] on icon at bounding box center [1012, 167] width 19 height 19
select select "8"
select select "2025"
select select "9"
select select "2025"
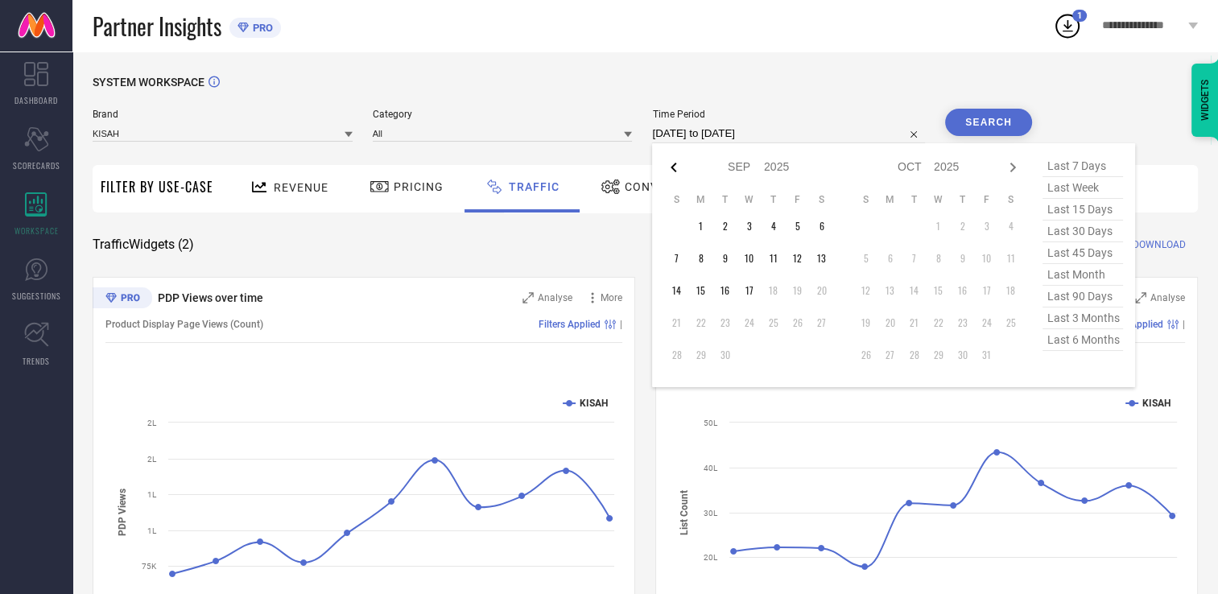
click at [682, 170] on icon at bounding box center [673, 167] width 19 height 19
select select "7"
select select "2025"
select select "8"
select select "2025"
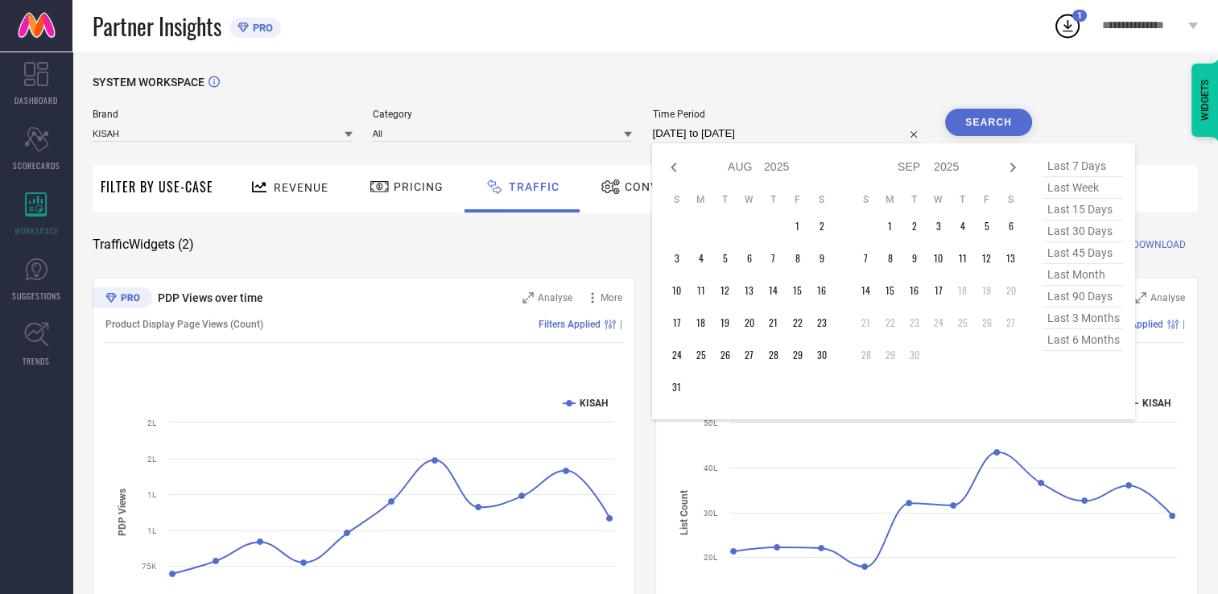
click at [682, 170] on icon at bounding box center [673, 167] width 19 height 19
select select "6"
select select "2025"
select select "7"
select select "2025"
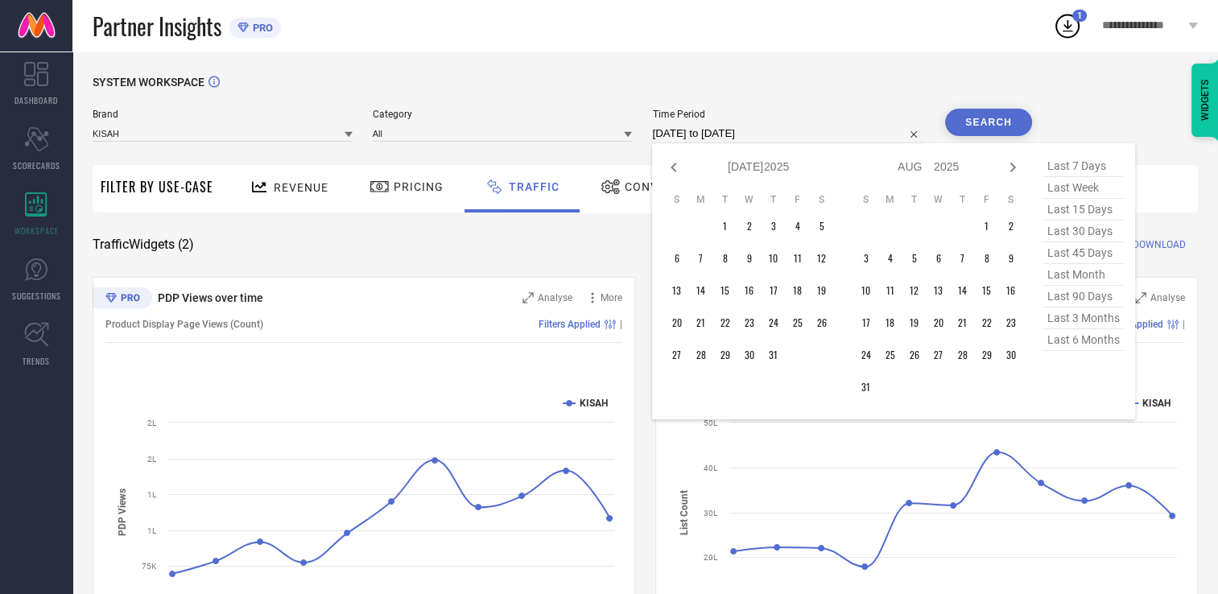
click at [682, 170] on icon at bounding box center [673, 167] width 19 height 19
select select "5"
select select "2025"
select select "6"
select select "2025"
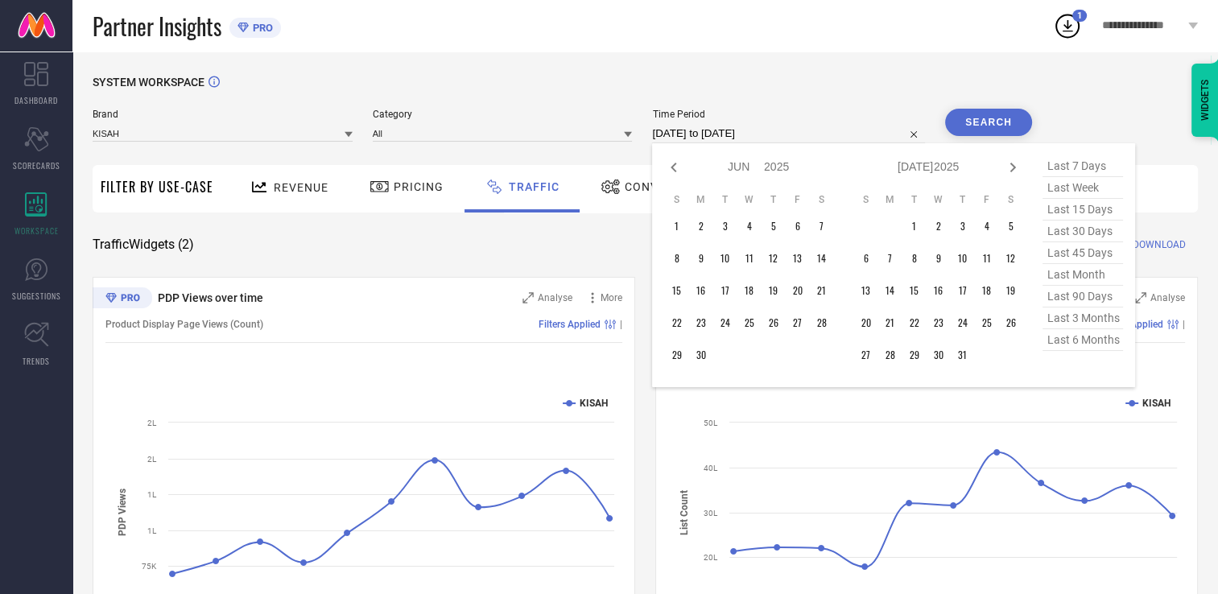
click at [682, 170] on icon at bounding box center [673, 167] width 19 height 19
select select "4"
select select "2025"
select select "5"
select select "2025"
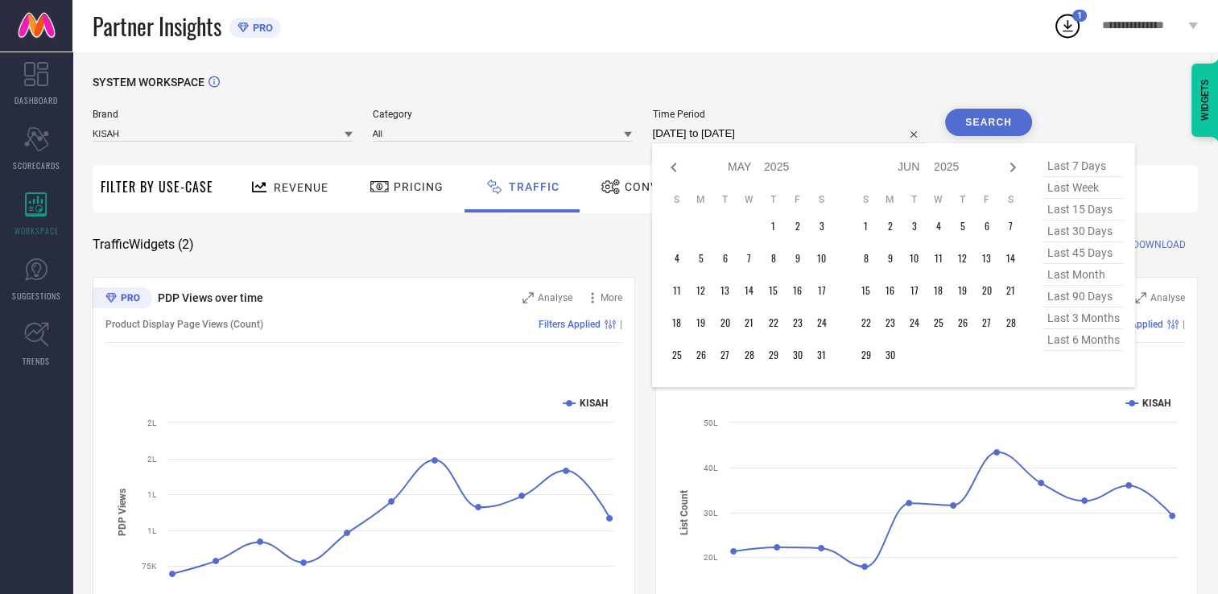
click at [682, 170] on icon at bounding box center [673, 167] width 19 height 19
select select "3"
select select "2025"
select select "4"
select select "2025"
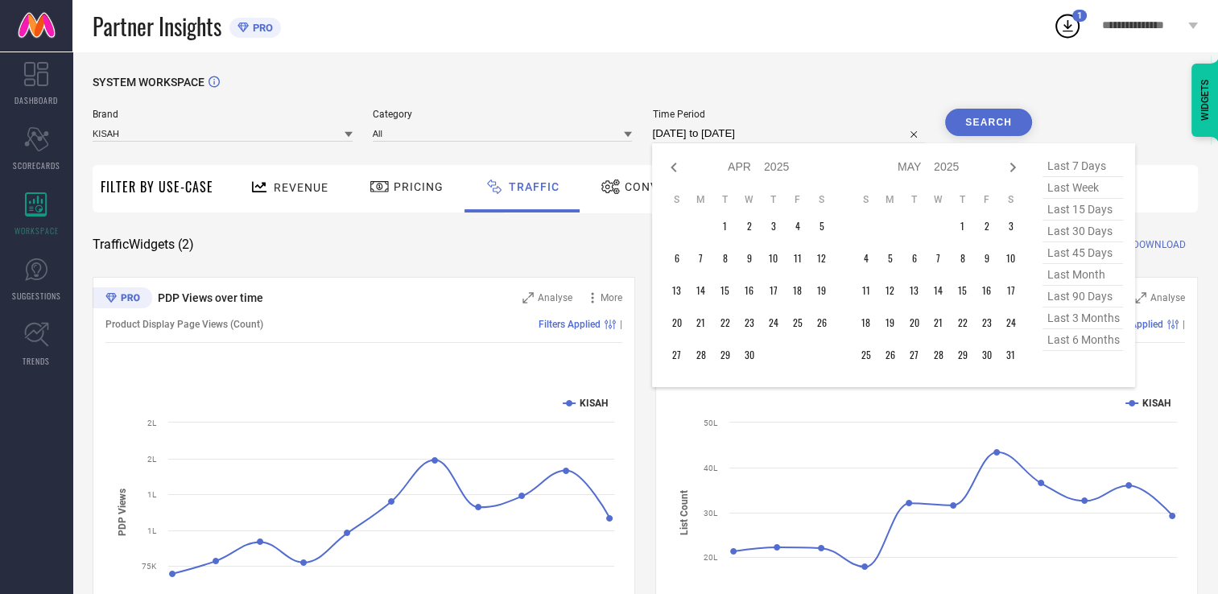
click at [682, 170] on icon at bounding box center [673, 167] width 19 height 19
select select "2"
select select "2025"
select select "3"
select select "2025"
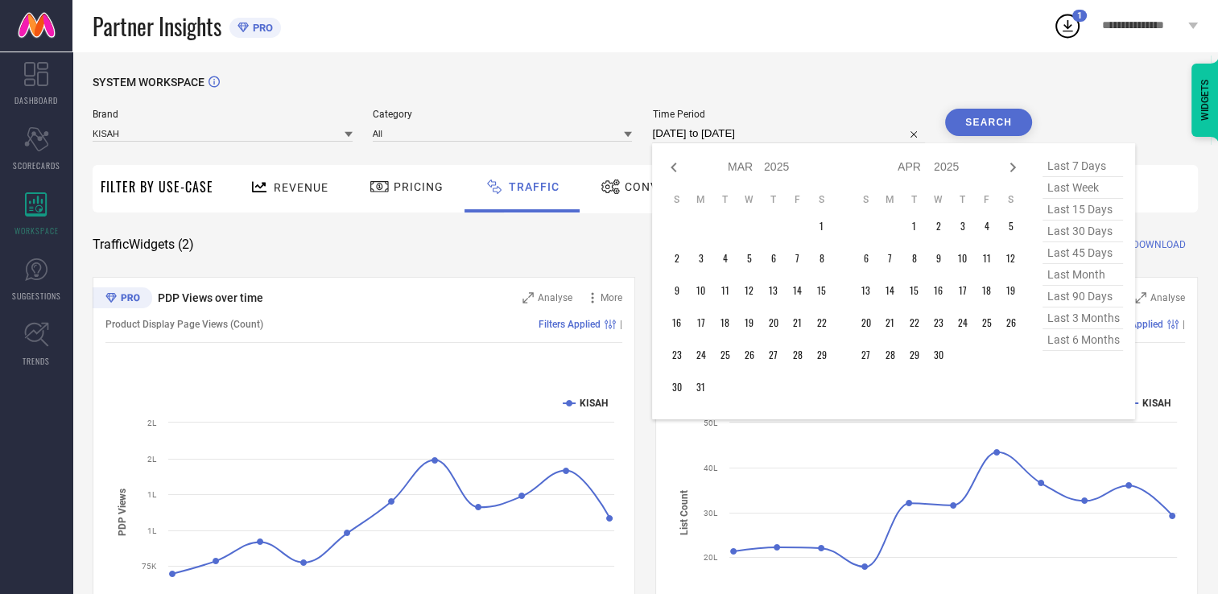
click at [682, 170] on icon at bounding box center [673, 167] width 19 height 19
select select "1"
select select "2025"
select select "2"
select select "2025"
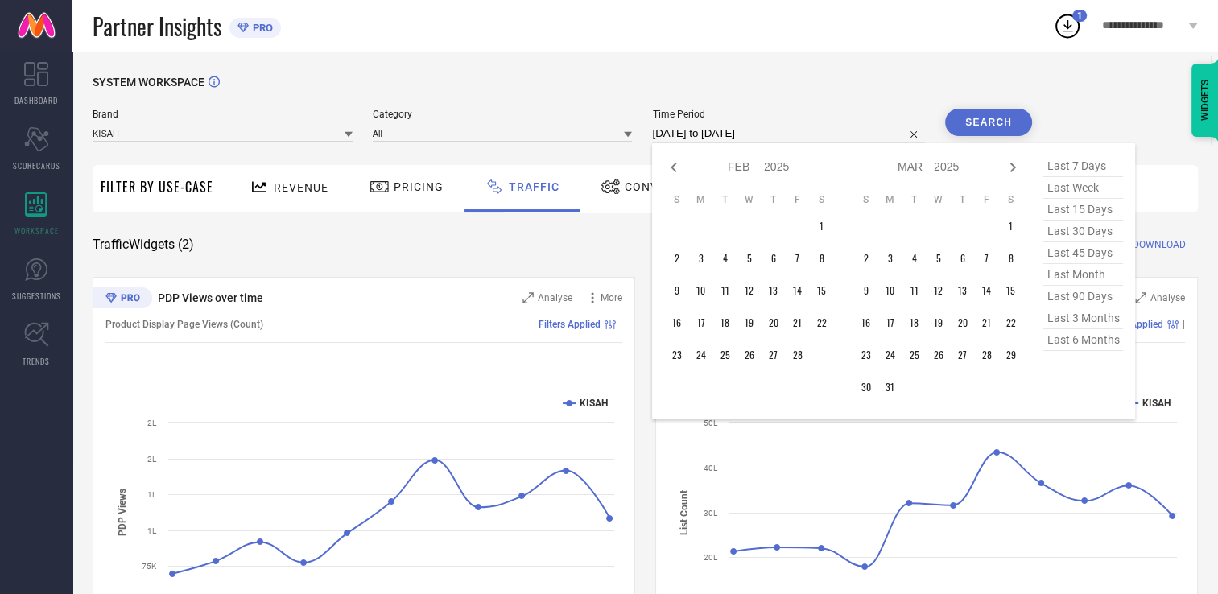
click at [682, 170] on icon at bounding box center [673, 167] width 19 height 19
select select "2025"
select select "1"
select select "2025"
click at [682, 170] on icon at bounding box center [673, 167] width 19 height 19
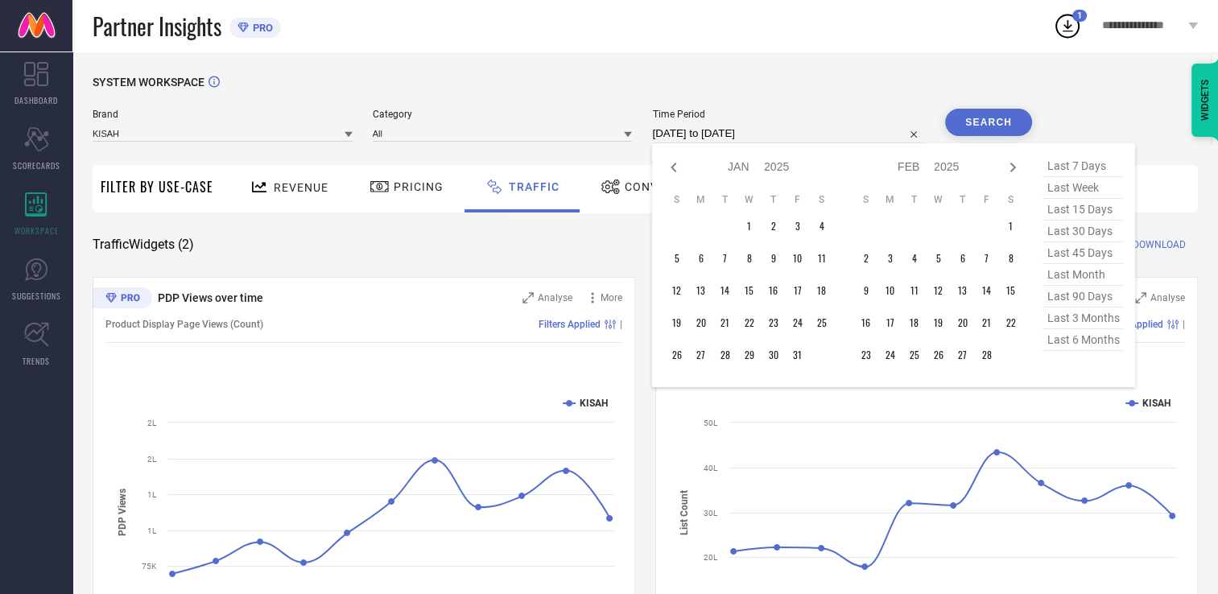
select select "11"
select select "2024"
select select "2025"
click at [682, 170] on icon at bounding box center [673, 167] width 19 height 19
select select "10"
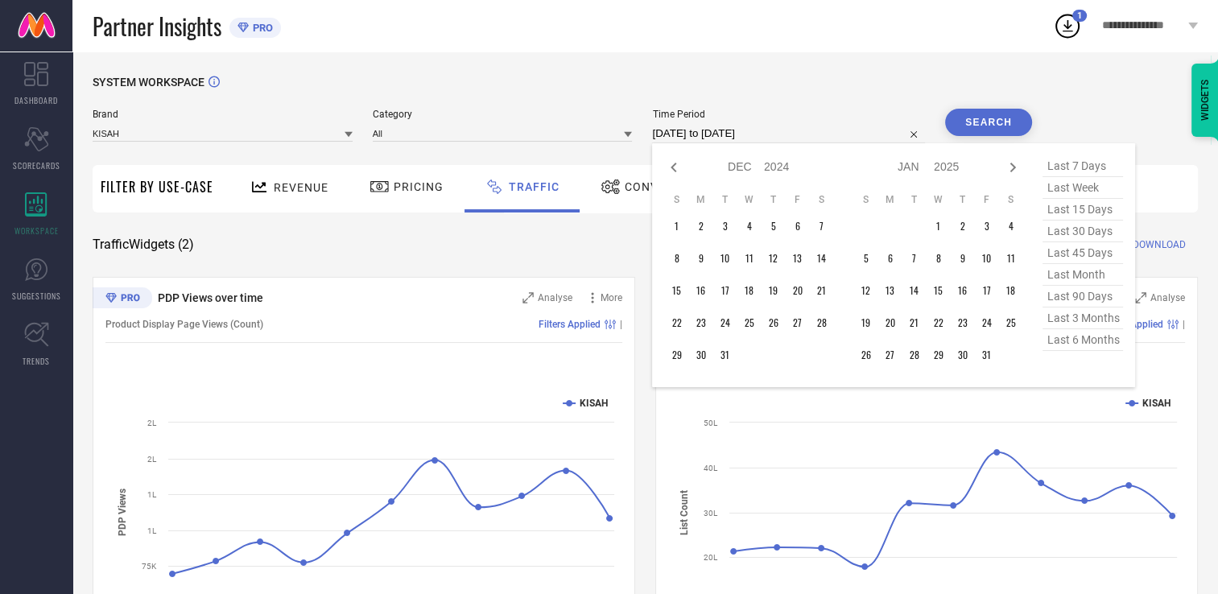
select select "2024"
select select "11"
select select "2024"
click at [682, 170] on icon at bounding box center [673, 167] width 19 height 19
select select "9"
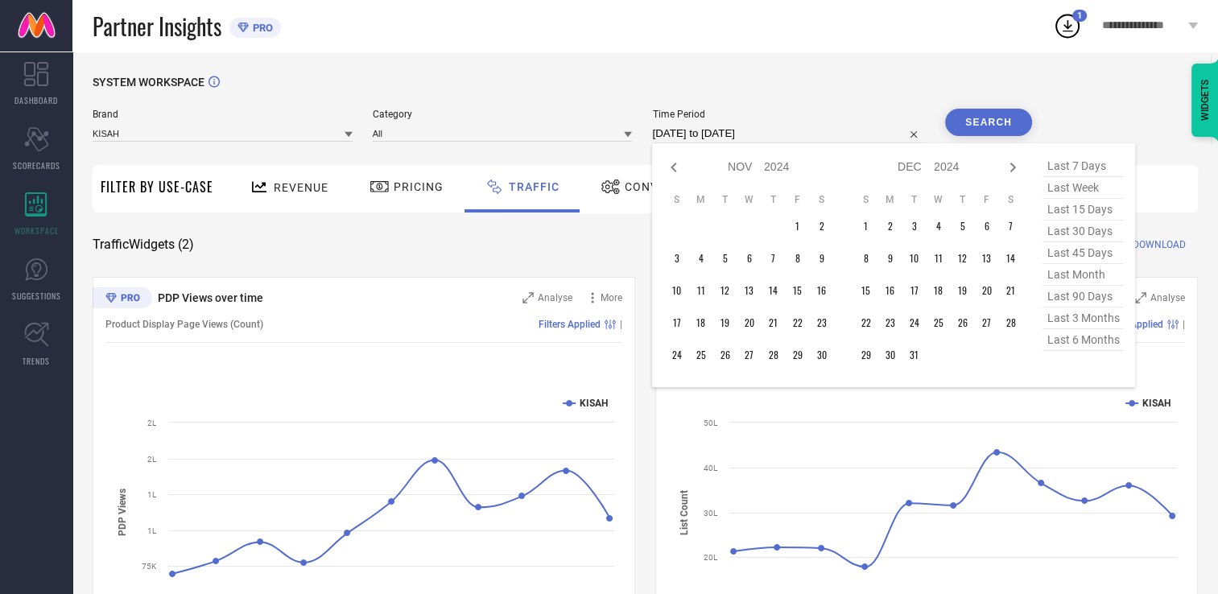
select select "2024"
select select "10"
select select "2024"
click at [682, 170] on icon at bounding box center [673, 167] width 19 height 19
select select "8"
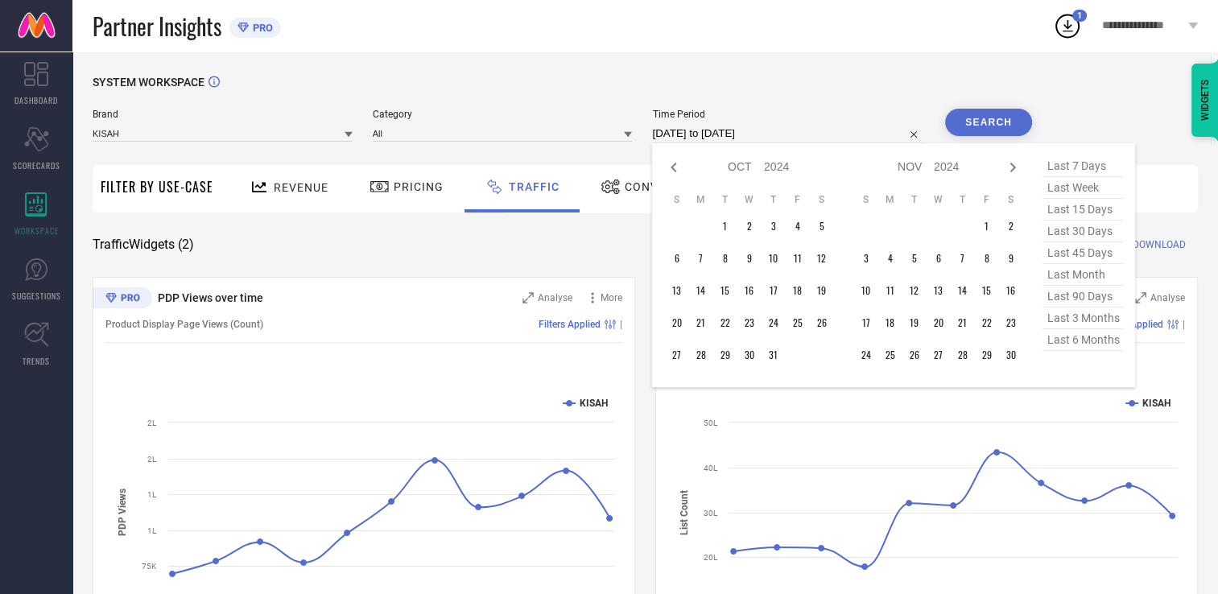
select select "2024"
select select "9"
select select "2024"
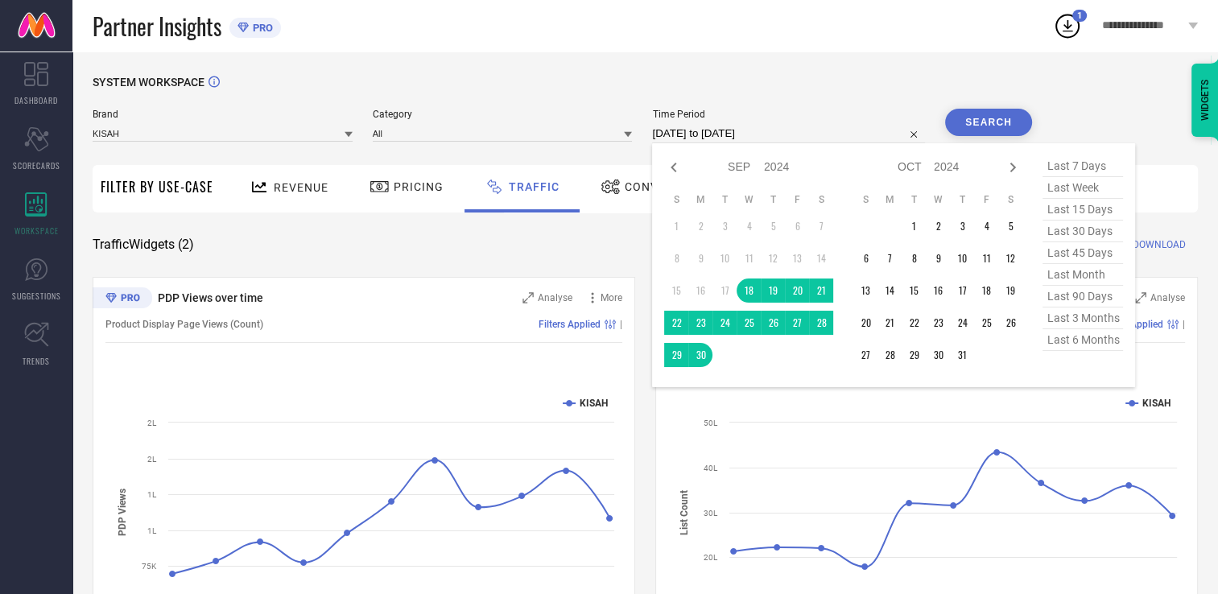
click at [682, 170] on icon at bounding box center [673, 167] width 19 height 19
select select "7"
select select "2024"
select select "8"
select select "2024"
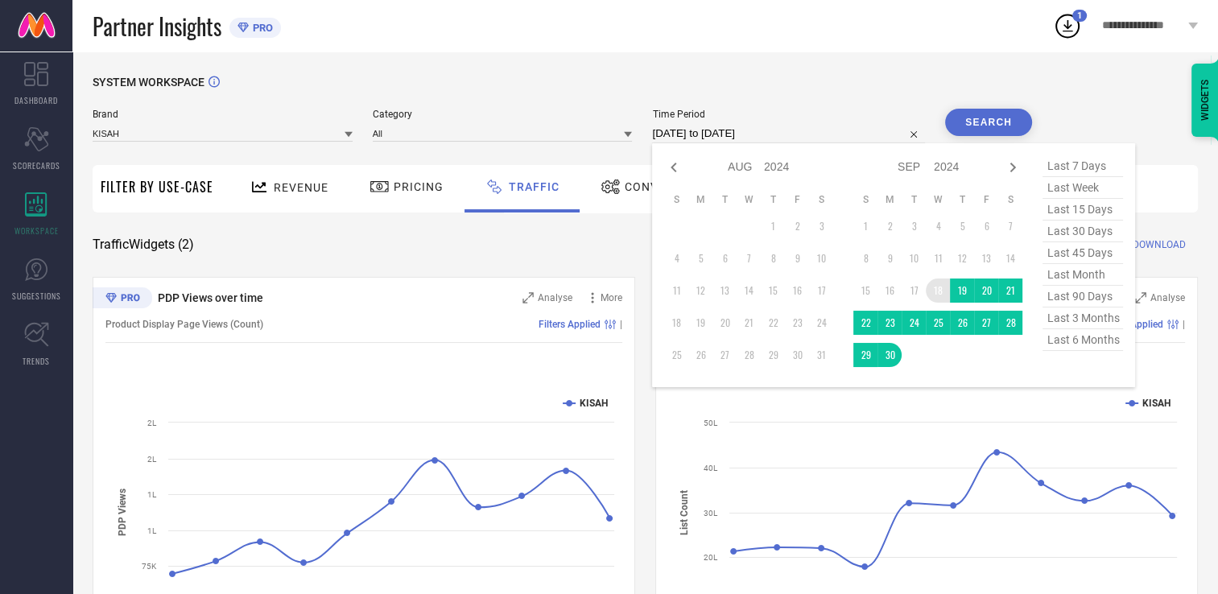
type input "After [DATE]"
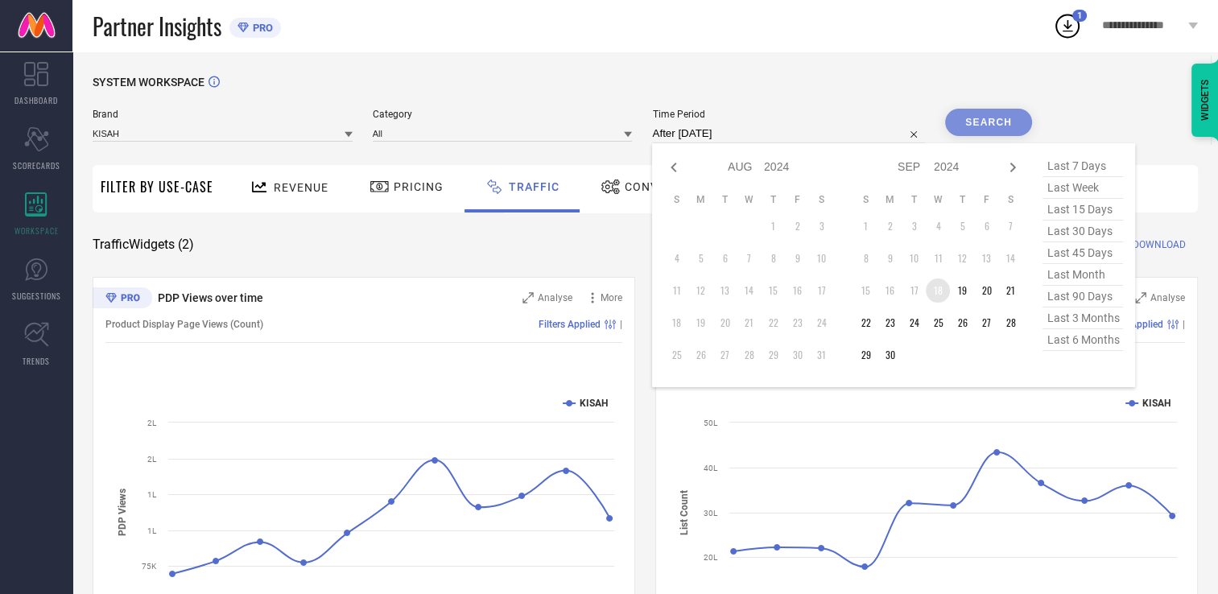
click at [935, 287] on td "18" at bounding box center [938, 291] width 24 height 24
click at [1011, 169] on icon at bounding box center [1012, 167] width 19 height 19
select select "8"
select select "2024"
select select "9"
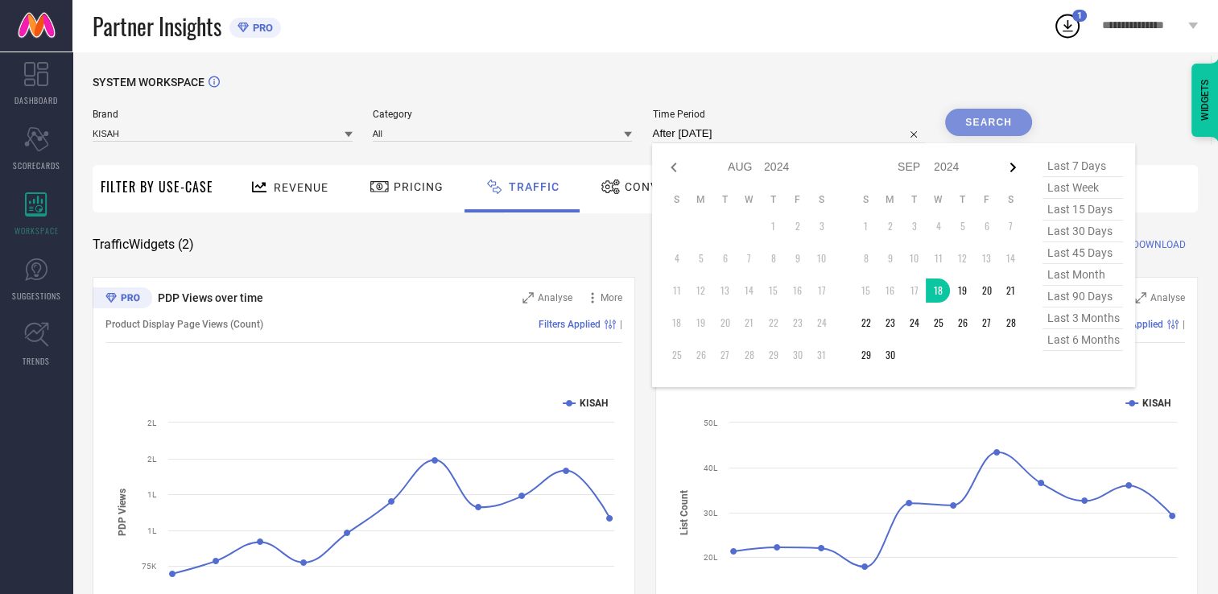
select select "2024"
click at [1011, 169] on icon at bounding box center [1012, 167] width 19 height 19
select select "9"
select select "2024"
select select "10"
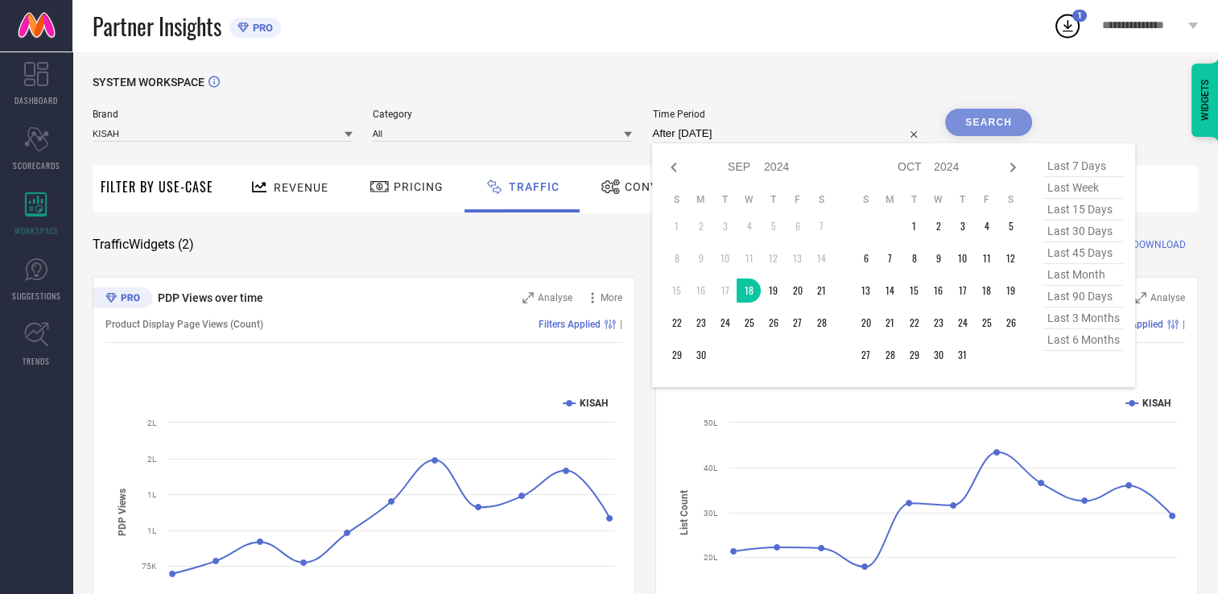
select select "2024"
click at [684, 171] on icon at bounding box center [673, 167] width 19 height 19
select select "8"
select select "2024"
select select "9"
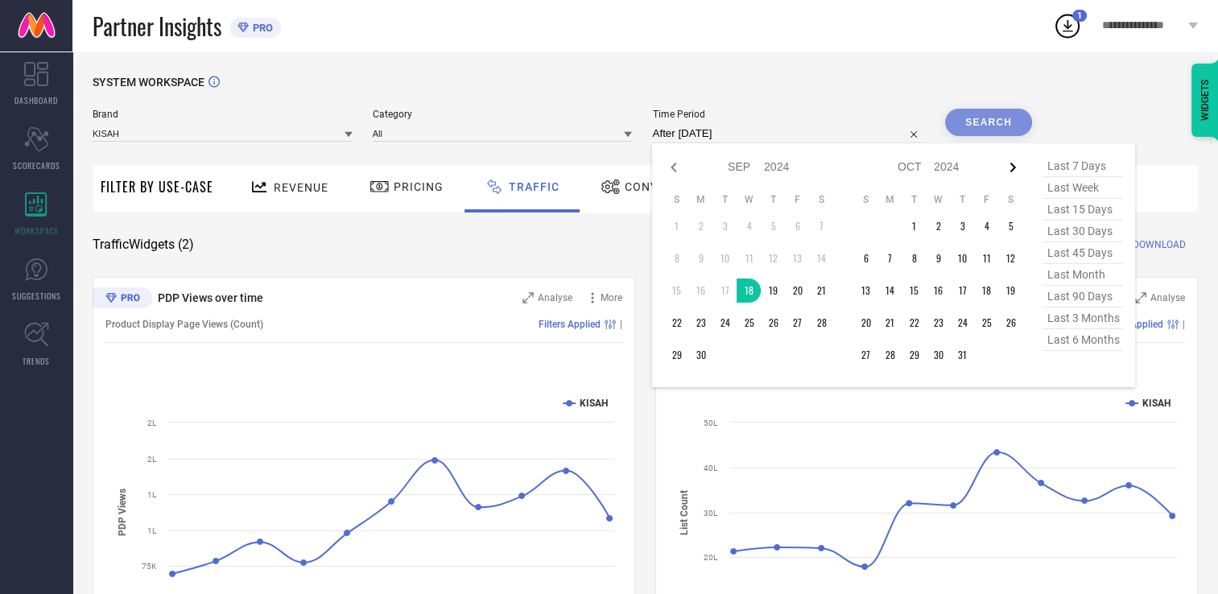
click at [1012, 167] on icon at bounding box center [1012, 167] width 19 height 19
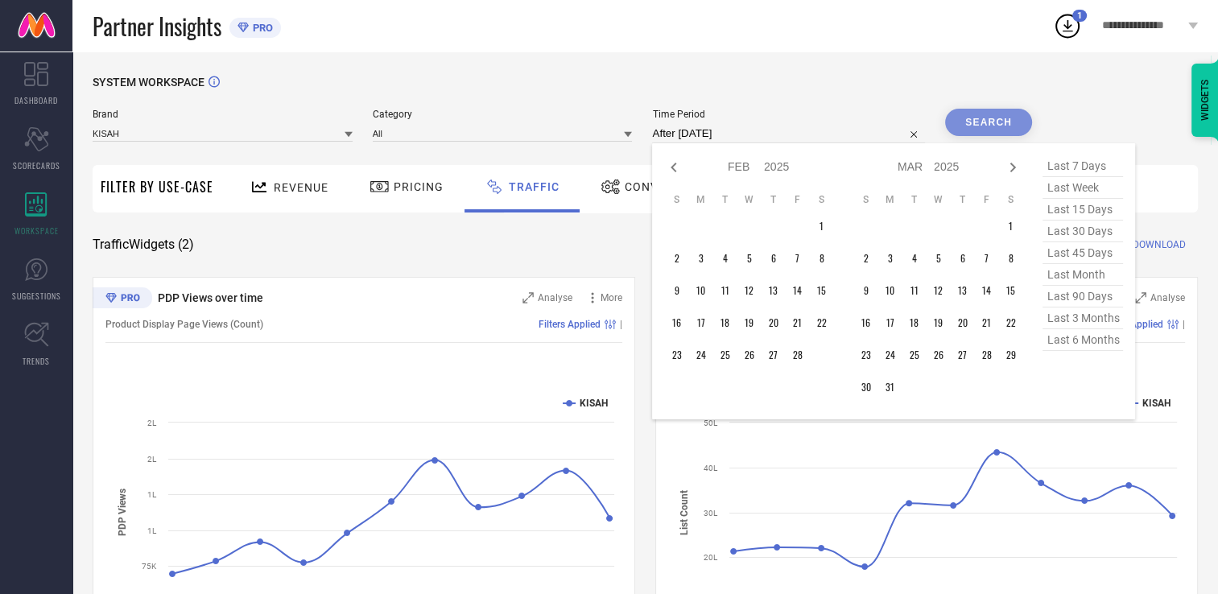
click at [1012, 167] on icon at bounding box center [1012, 167] width 19 height 19
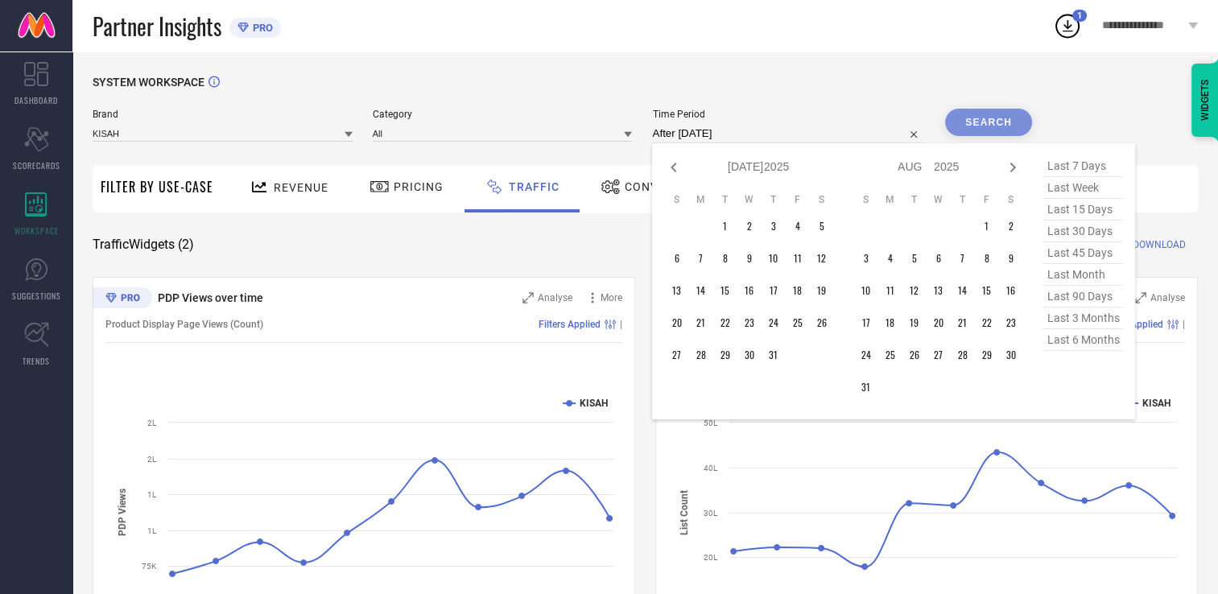
click at [1012, 167] on icon at bounding box center [1012, 167] width 19 height 19
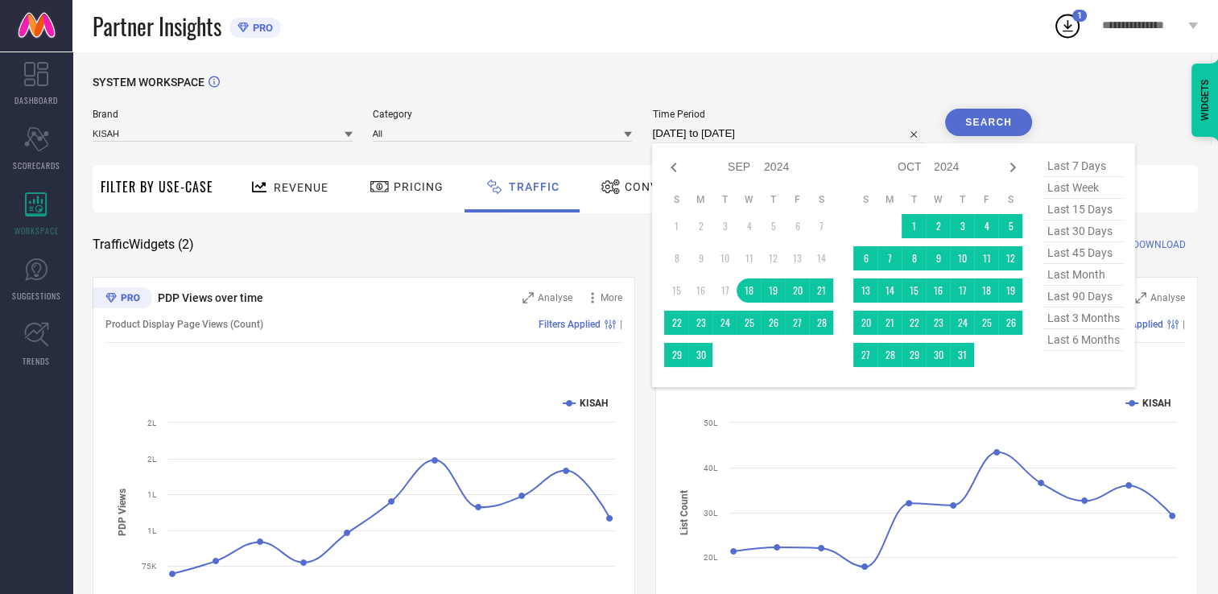
click at [804, 140] on input "[DATE] to [DATE]" at bounding box center [788, 133] width 273 height 19
click at [1014, 163] on icon at bounding box center [1012, 167] width 19 height 19
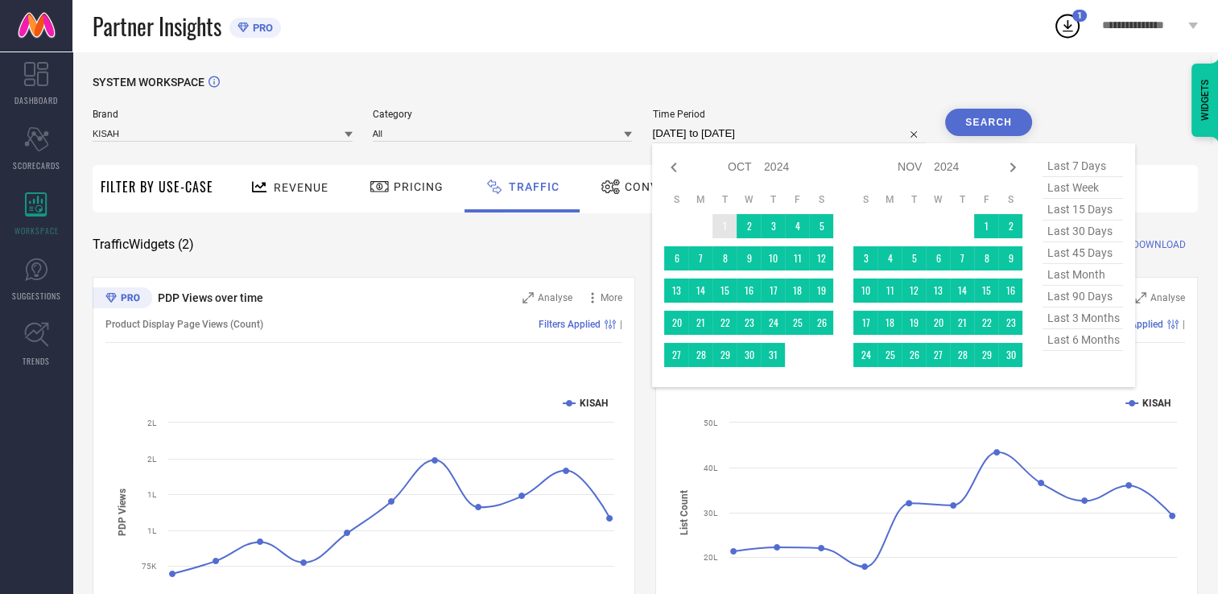
click at [1014, 163] on icon at bounding box center [1012, 167] width 19 height 19
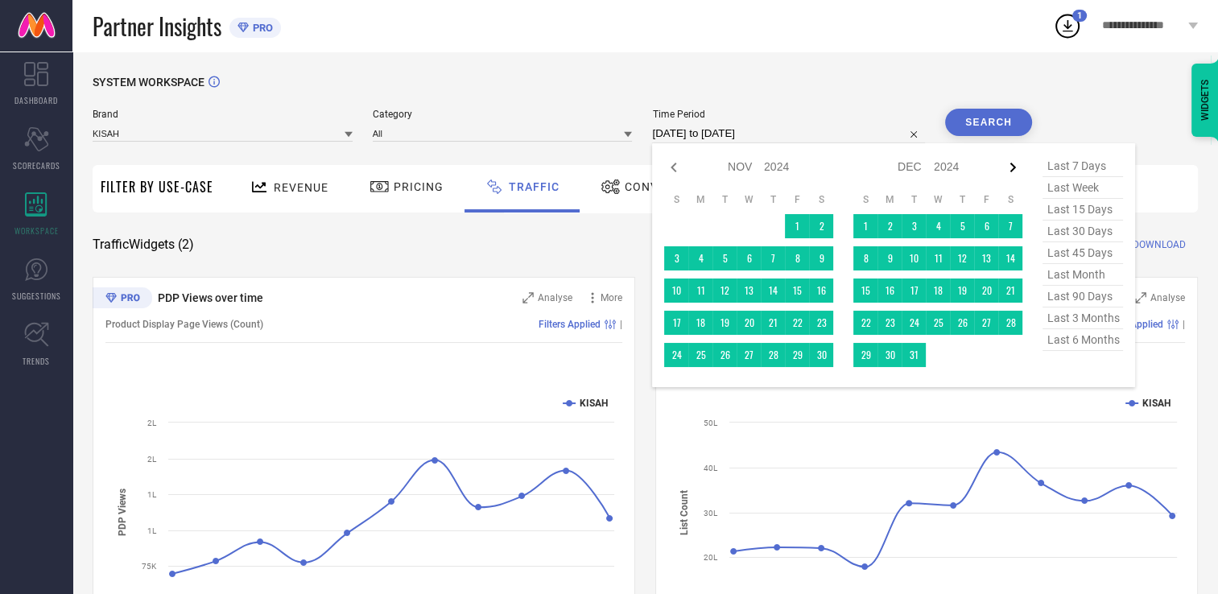
click at [1014, 163] on icon at bounding box center [1012, 167] width 19 height 19
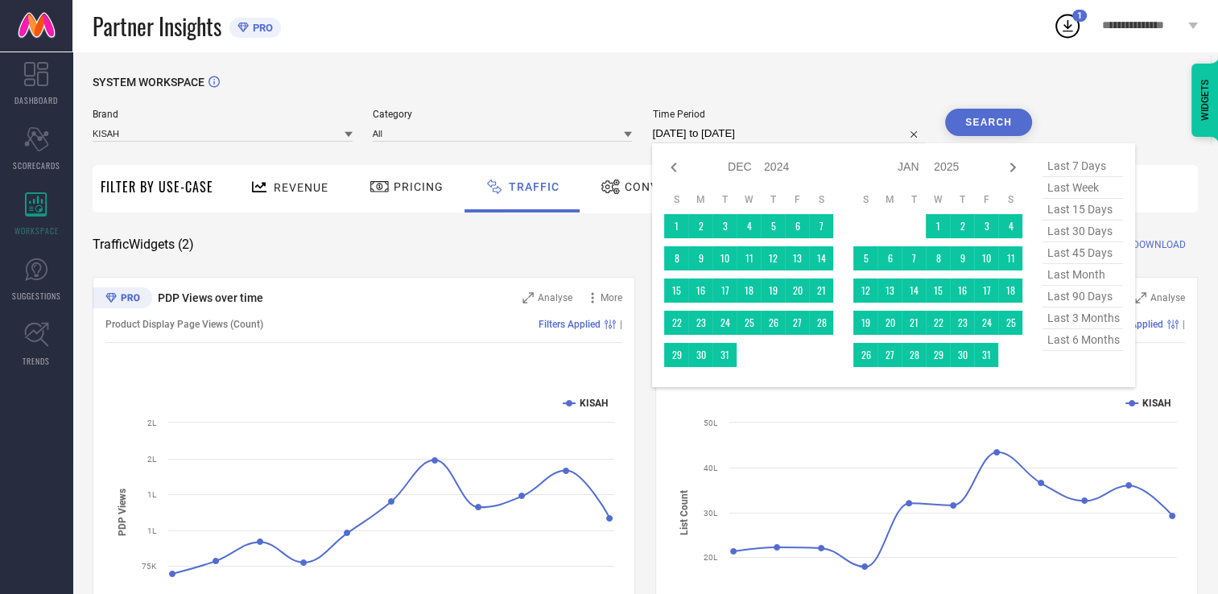
click at [1014, 163] on icon at bounding box center [1012, 167] width 19 height 19
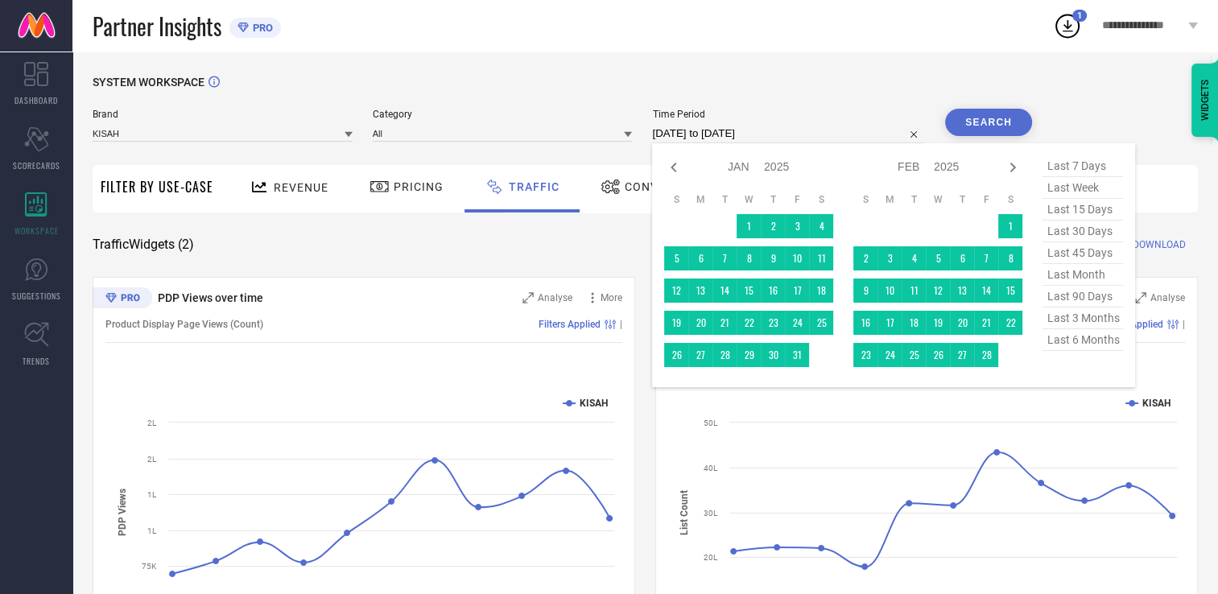
click at [1014, 163] on icon at bounding box center [1012, 167] width 19 height 19
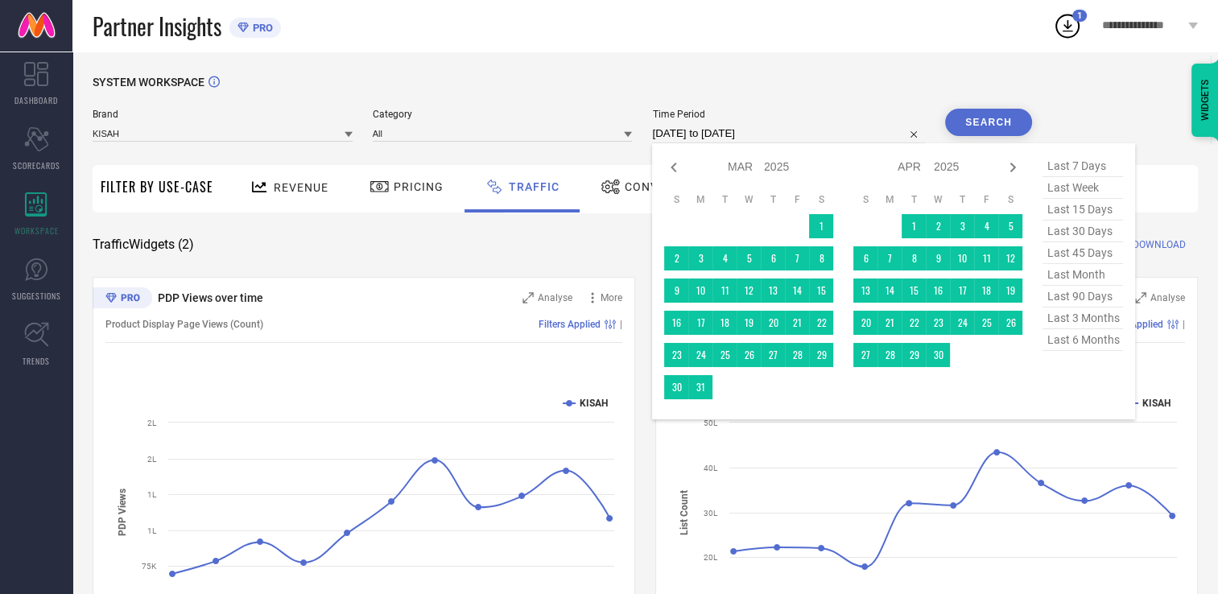
click at [1014, 163] on icon at bounding box center [1012, 167] width 19 height 19
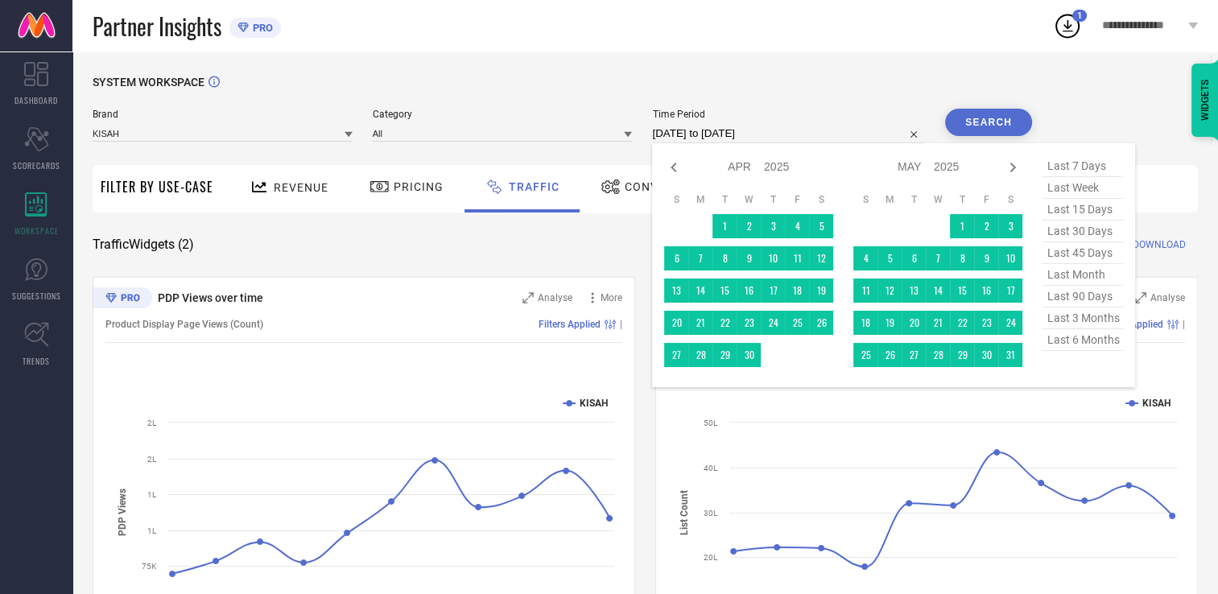
click at [1014, 163] on icon at bounding box center [1012, 167] width 19 height 19
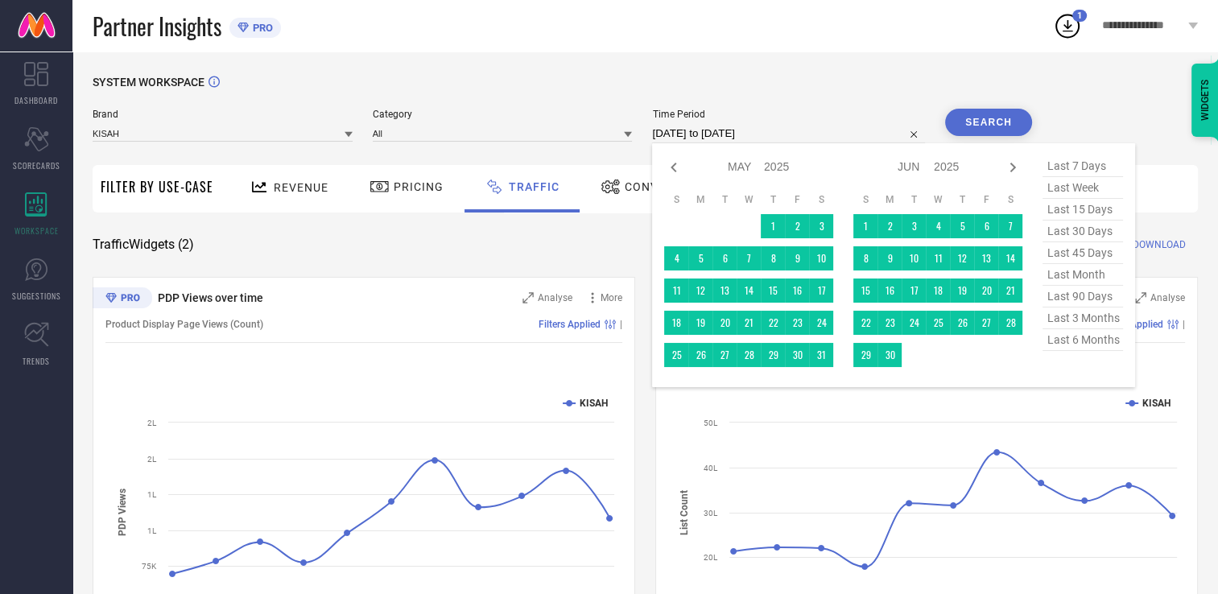
click at [1014, 163] on icon at bounding box center [1012, 167] width 19 height 19
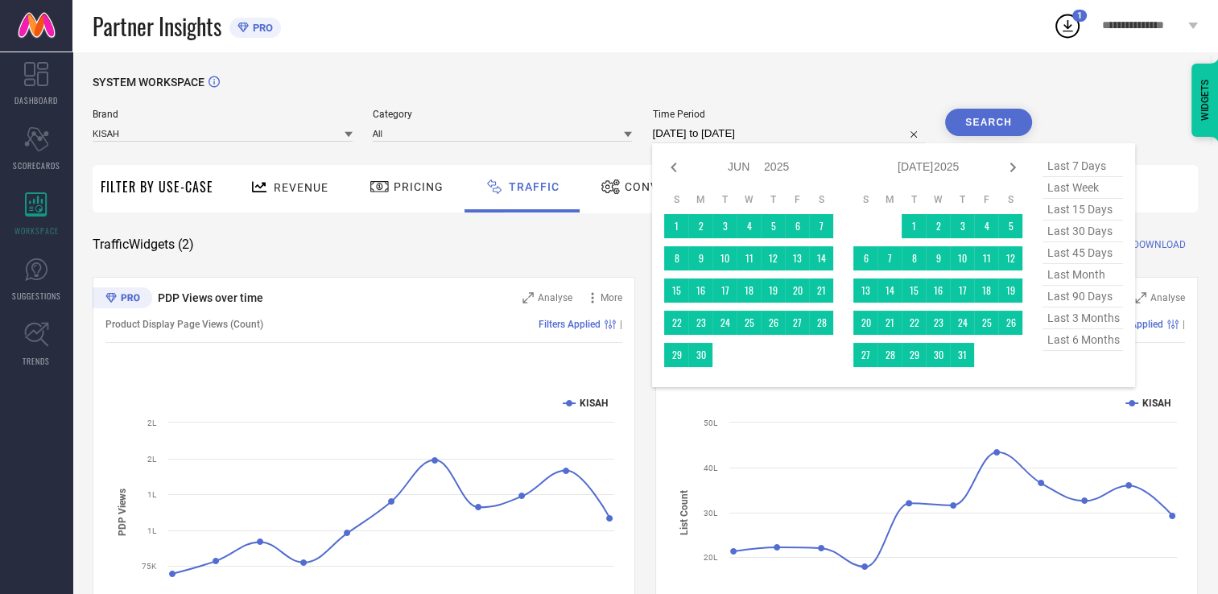
click at [1014, 163] on icon at bounding box center [1012, 167] width 19 height 19
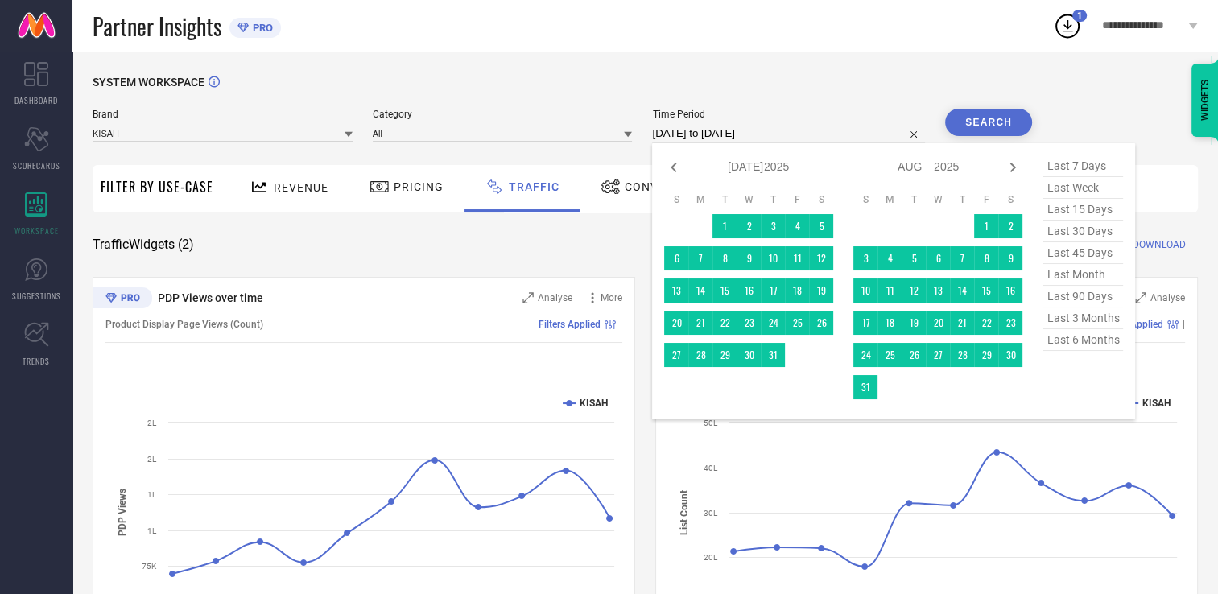
click at [1014, 163] on icon at bounding box center [1012, 167] width 19 height 19
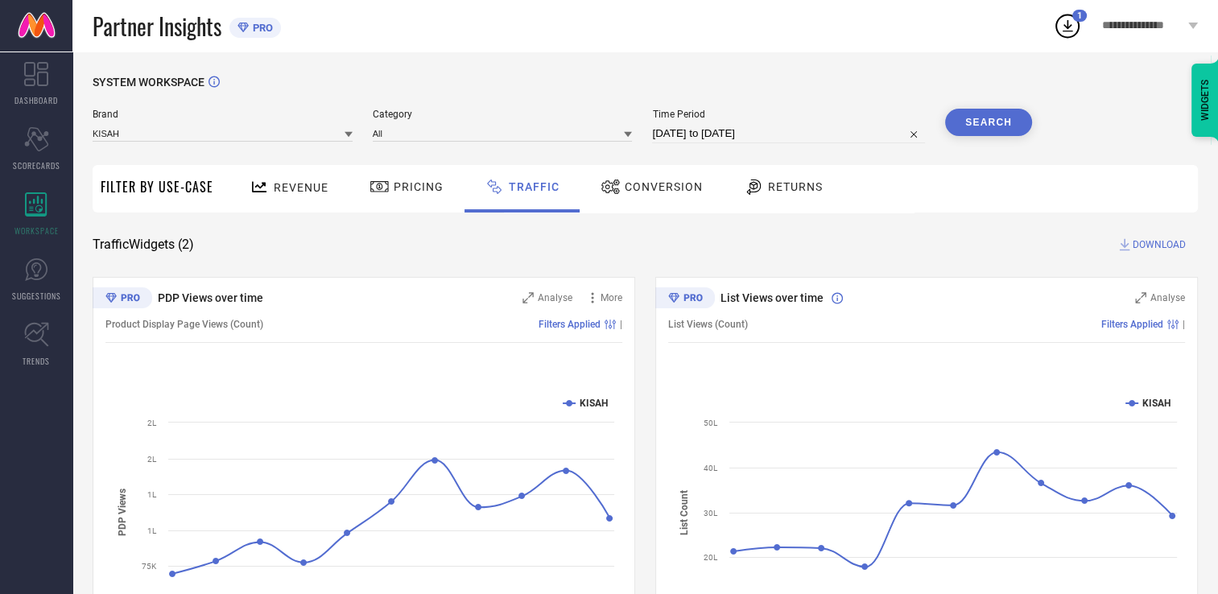
click at [1077, 102] on div "SYSTEM WORKSPACE" at bounding box center [645, 92] width 1105 height 33
click at [1020, 127] on button "Search" at bounding box center [988, 122] width 87 height 27
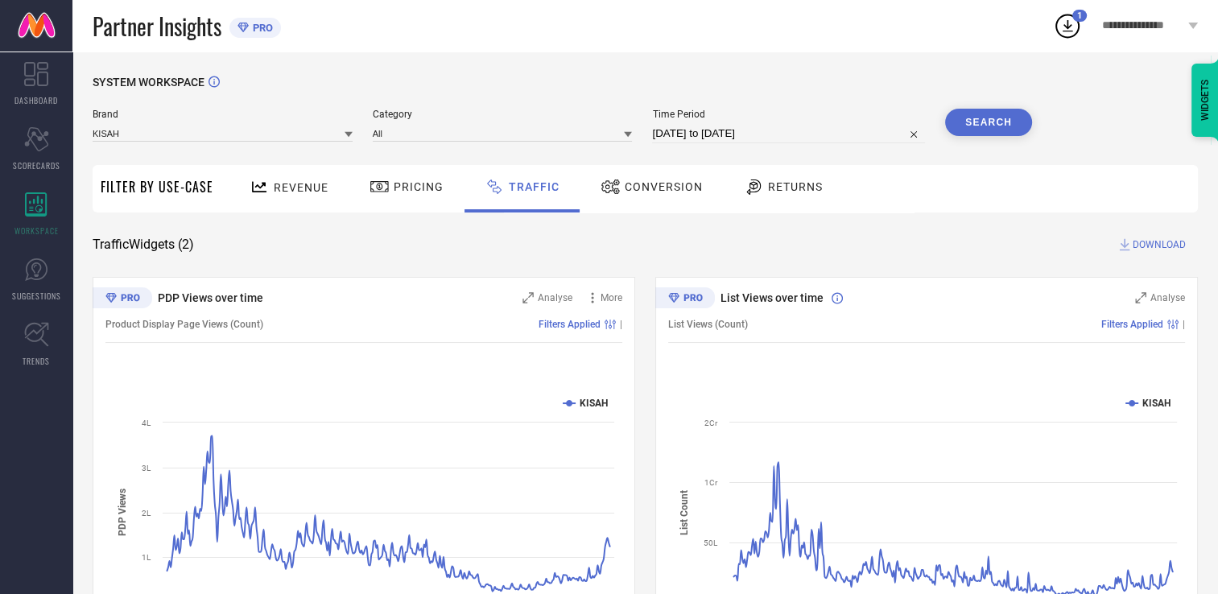
click at [1153, 243] on span "DOWNLOAD" at bounding box center [1159, 245] width 53 height 16
click at [1071, 27] on icon at bounding box center [1067, 25] width 29 height 29
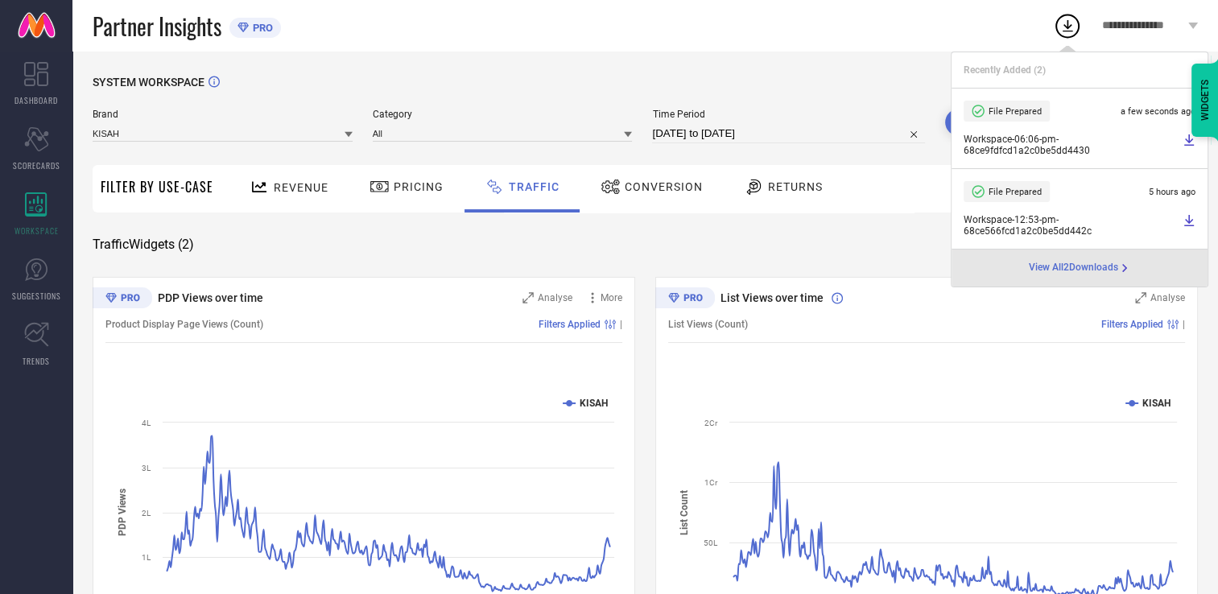
click at [1191, 143] on icon at bounding box center [1189, 140] width 13 height 13
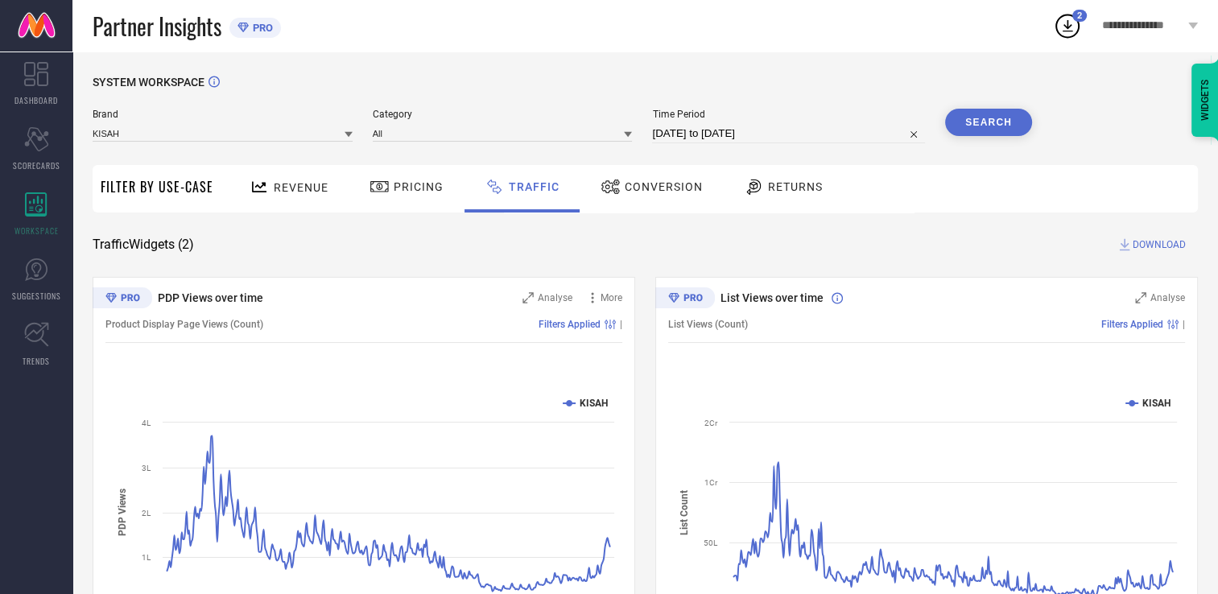
click at [758, 76] on div "SYSTEM WORKSPACE" at bounding box center [645, 92] width 1105 height 33
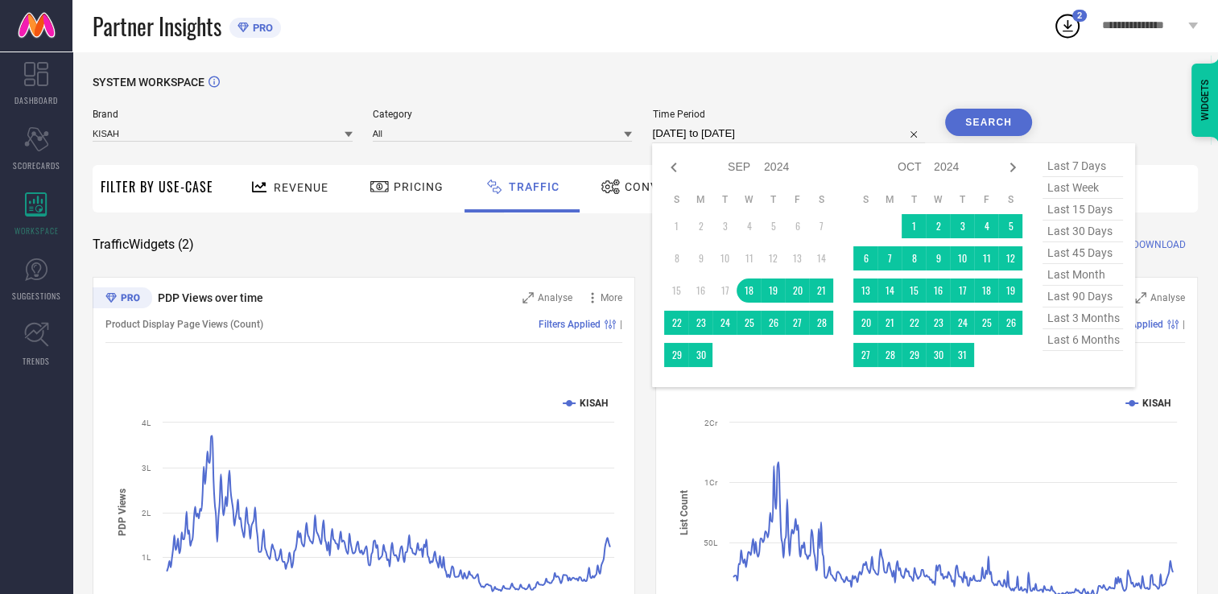
click at [829, 136] on input "[DATE] to [DATE]" at bounding box center [788, 133] width 273 height 19
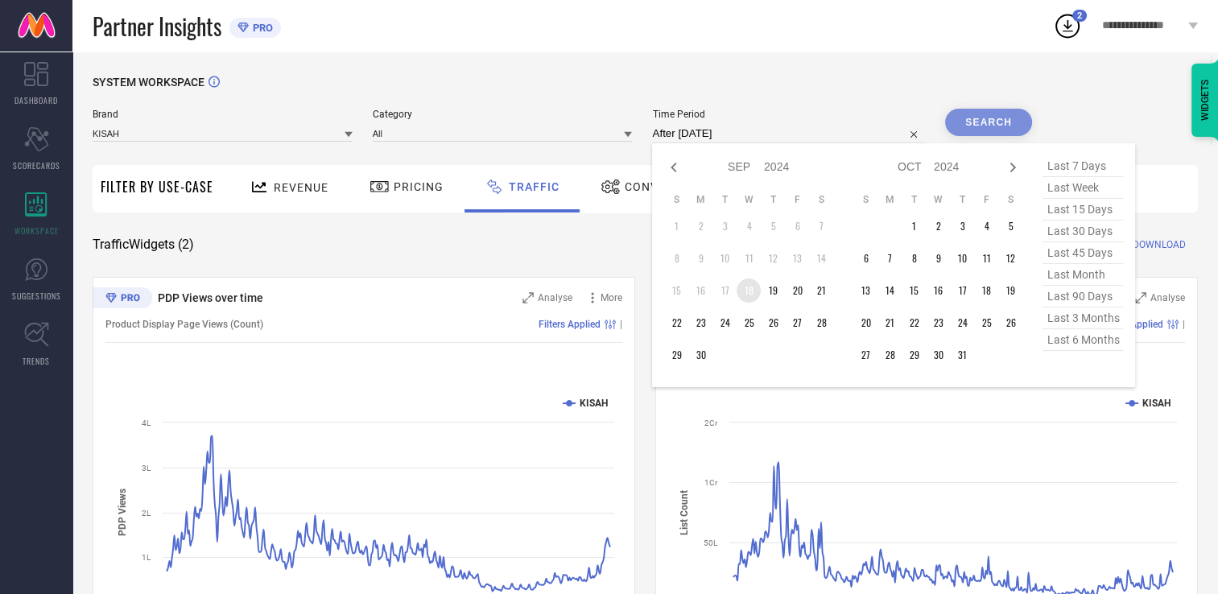
click at [750, 298] on td "18" at bounding box center [749, 291] width 24 height 24
click at [831, 130] on input "[DATE] to [DATE]" at bounding box center [788, 133] width 273 height 19
click at [702, 357] on td "30" at bounding box center [700, 355] width 24 height 24
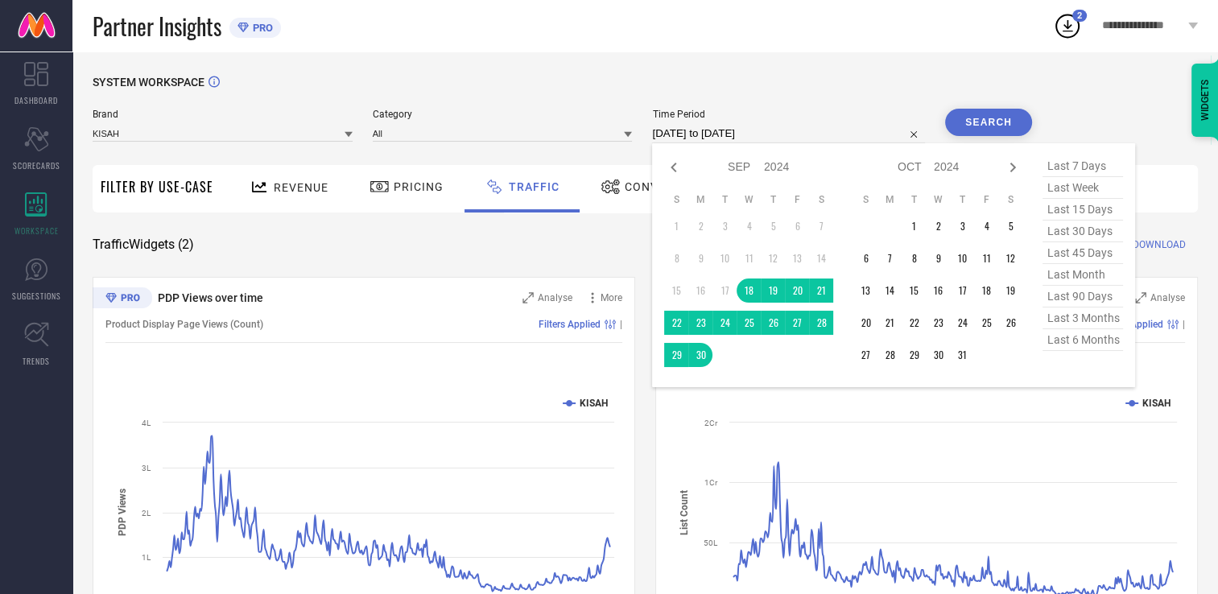
click at [808, 138] on input "[DATE] to [DATE]" at bounding box center [788, 133] width 273 height 19
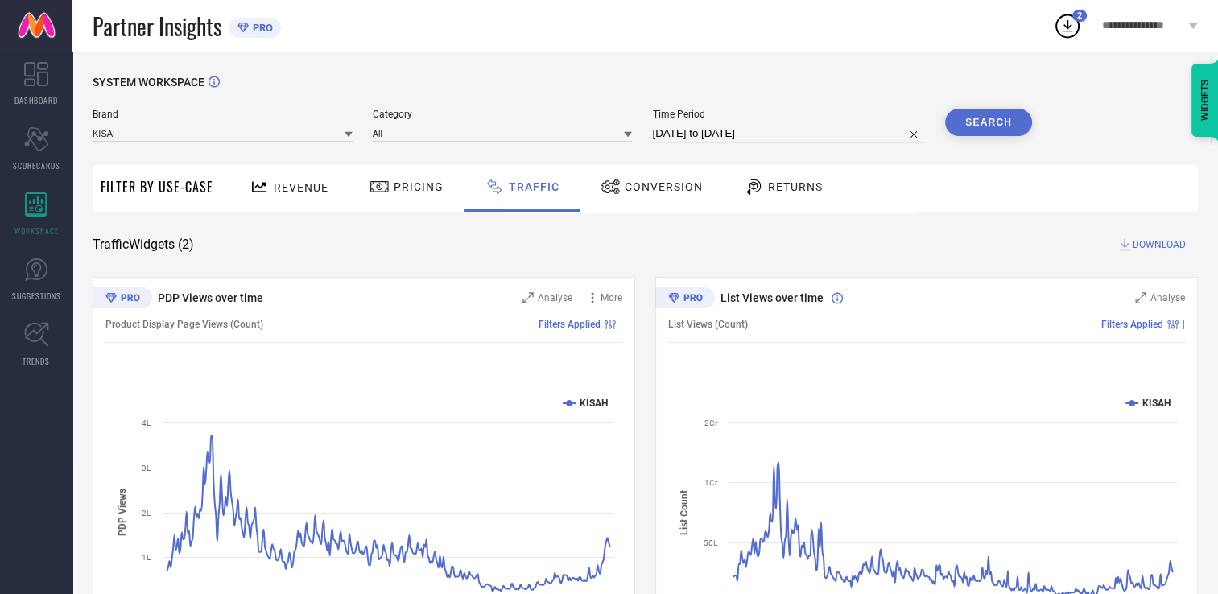
click at [1005, 122] on button "Search" at bounding box center [988, 122] width 87 height 27
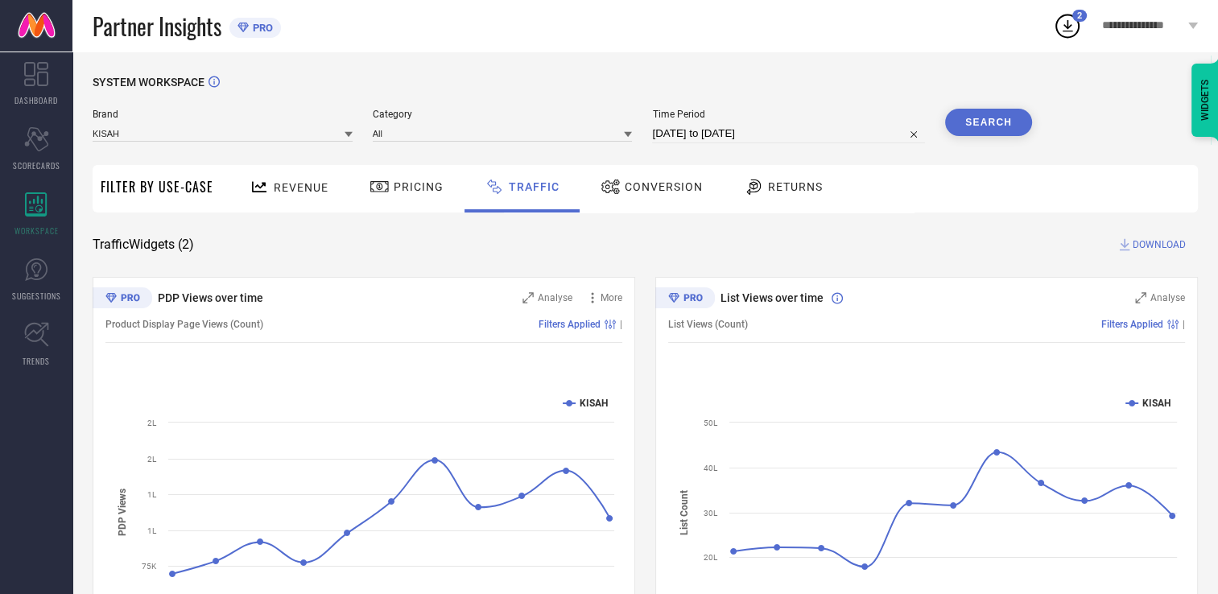
click at [1168, 246] on span "DOWNLOAD" at bounding box center [1159, 245] width 53 height 16
